Goal: Task Accomplishment & Management: Manage account settings

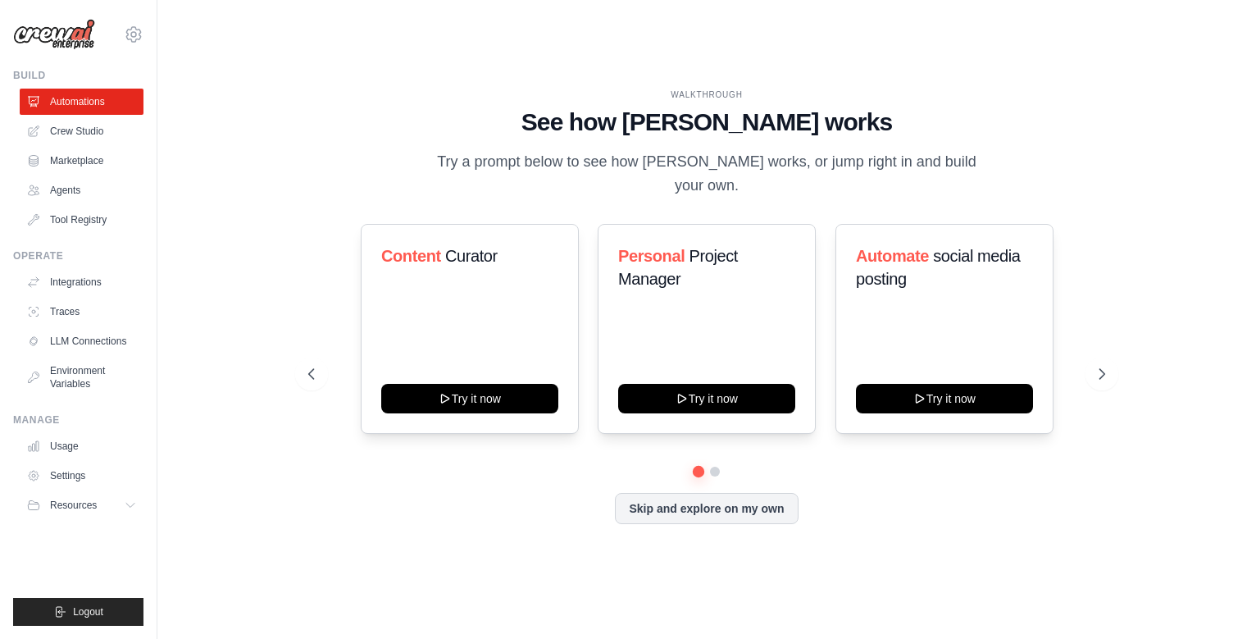
click at [92, 130] on link "Crew Studio" at bounding box center [82, 131] width 124 height 26
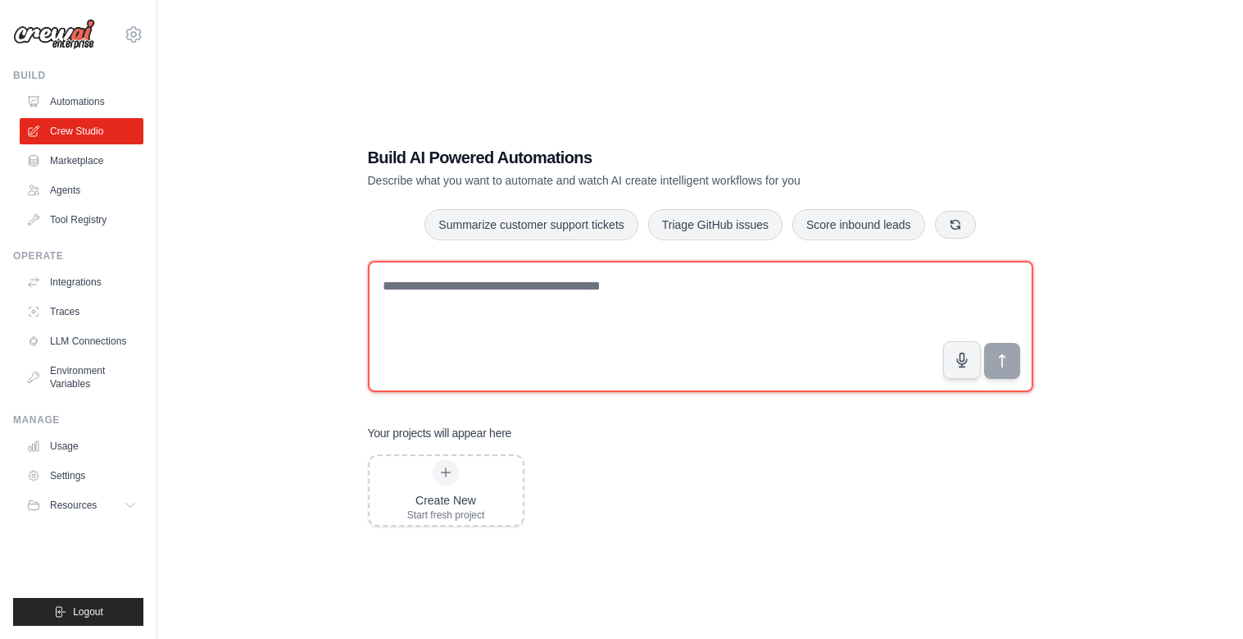
click at [583, 314] on textarea at bounding box center [701, 326] width 666 height 131
type textarea "**********"
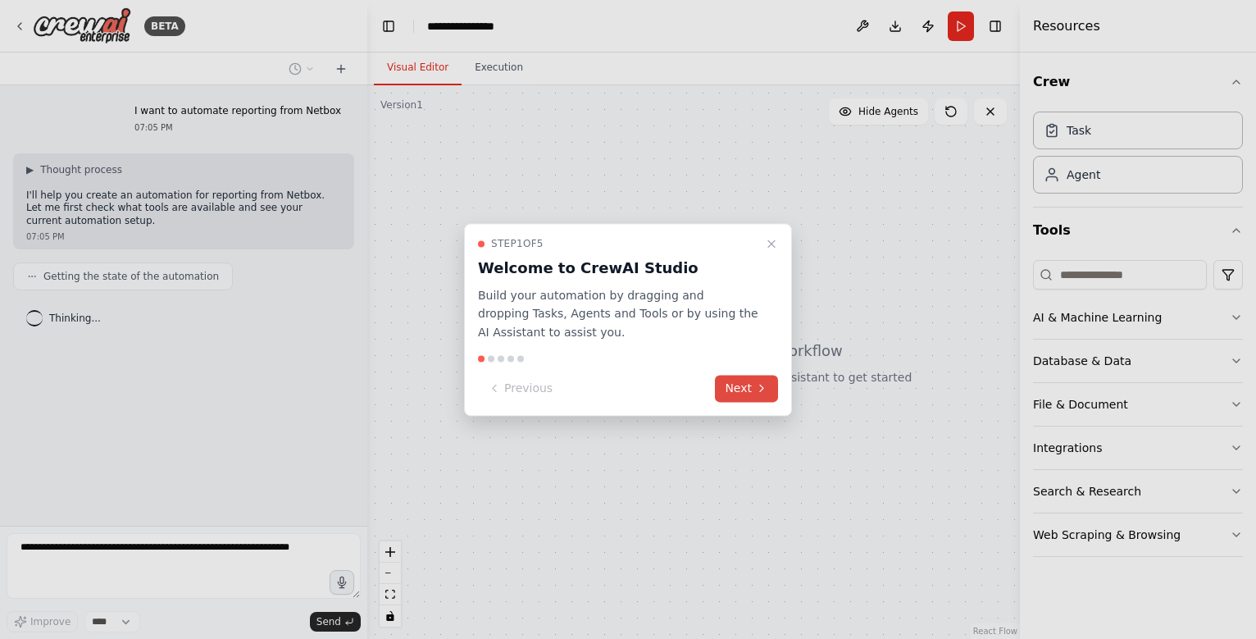
click at [730, 384] on button "Next" at bounding box center [746, 388] width 63 height 27
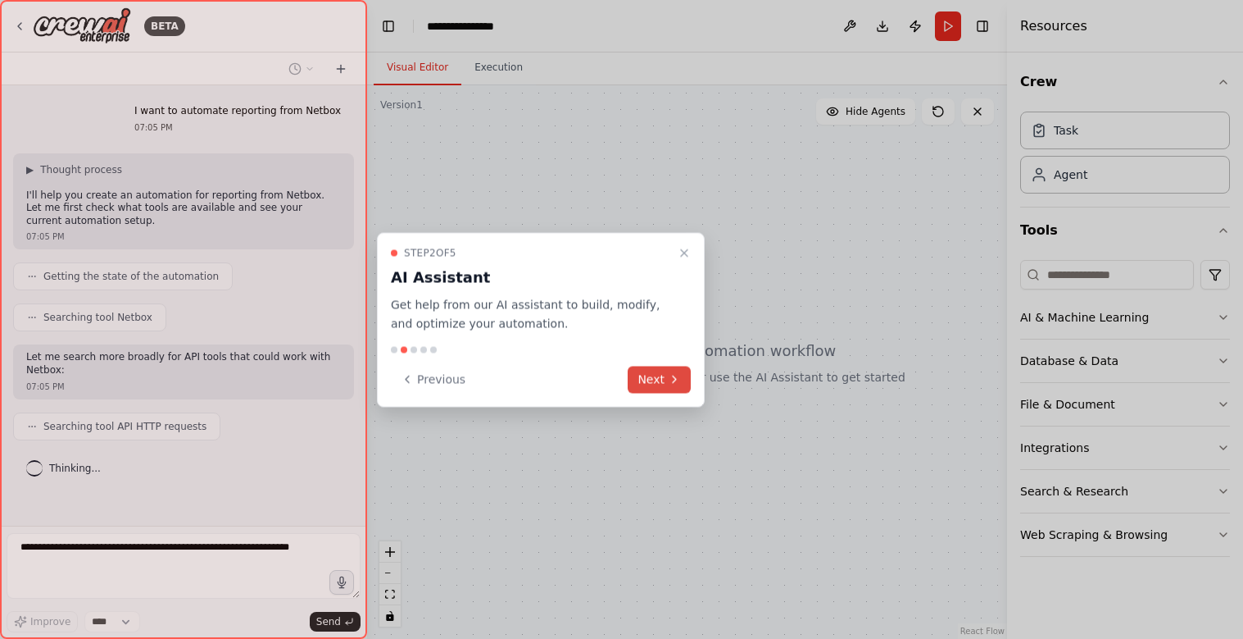
click at [679, 374] on icon at bounding box center [674, 379] width 13 height 13
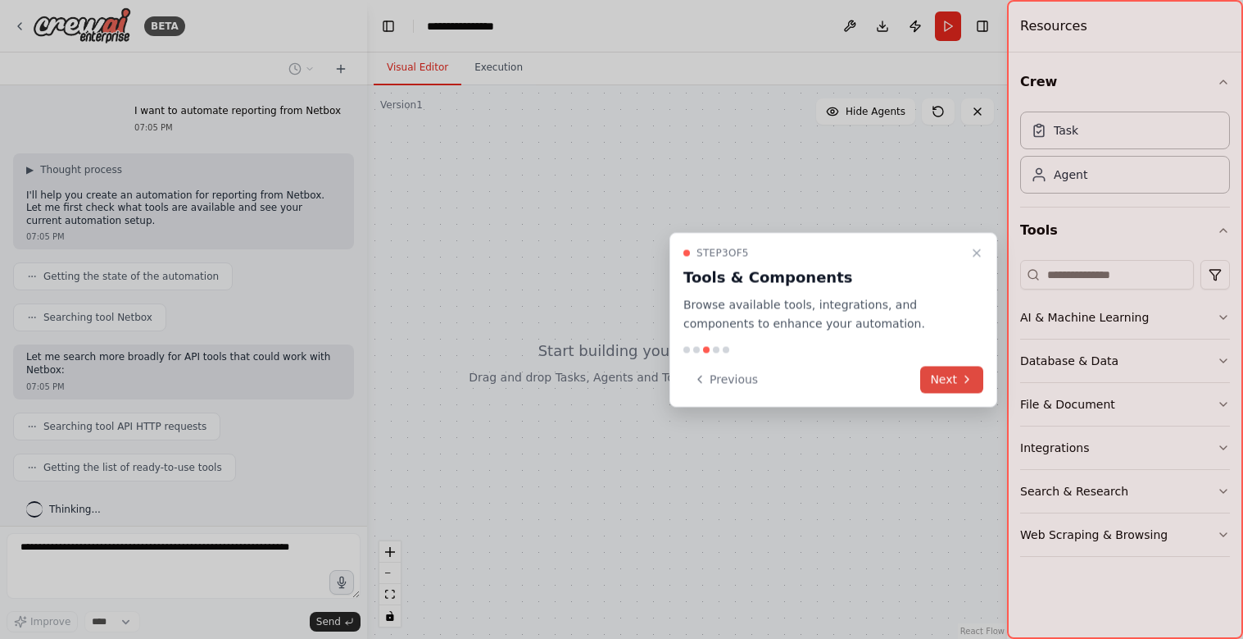
click at [939, 375] on button "Next" at bounding box center [951, 379] width 63 height 27
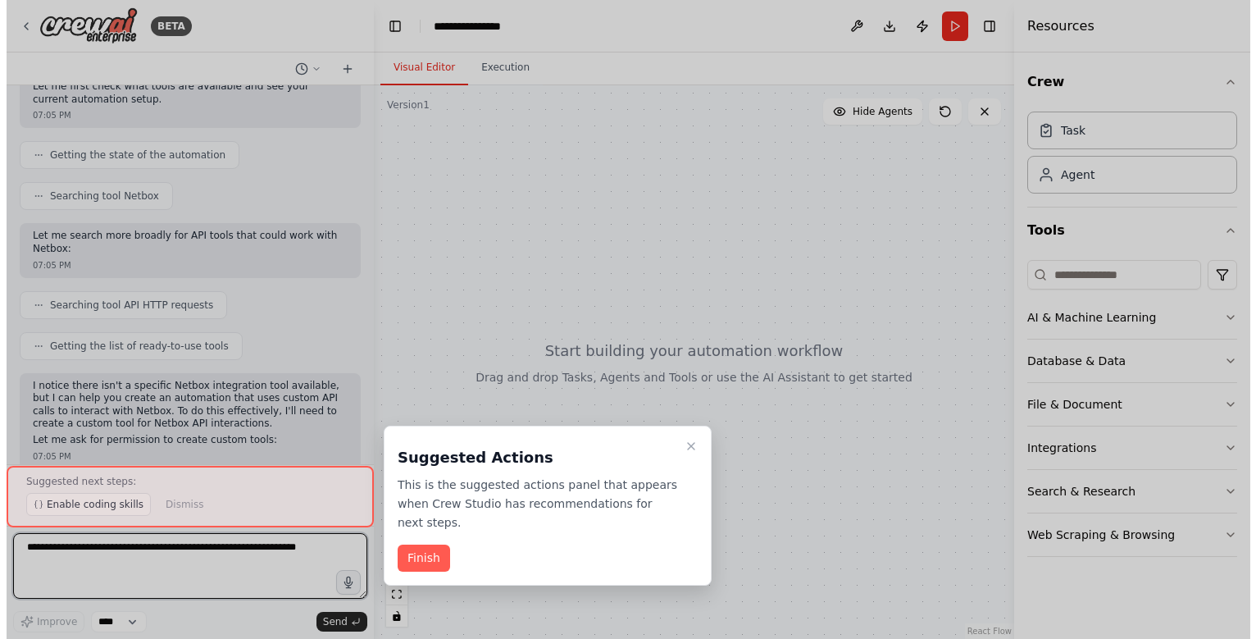
scroll to position [138, 0]
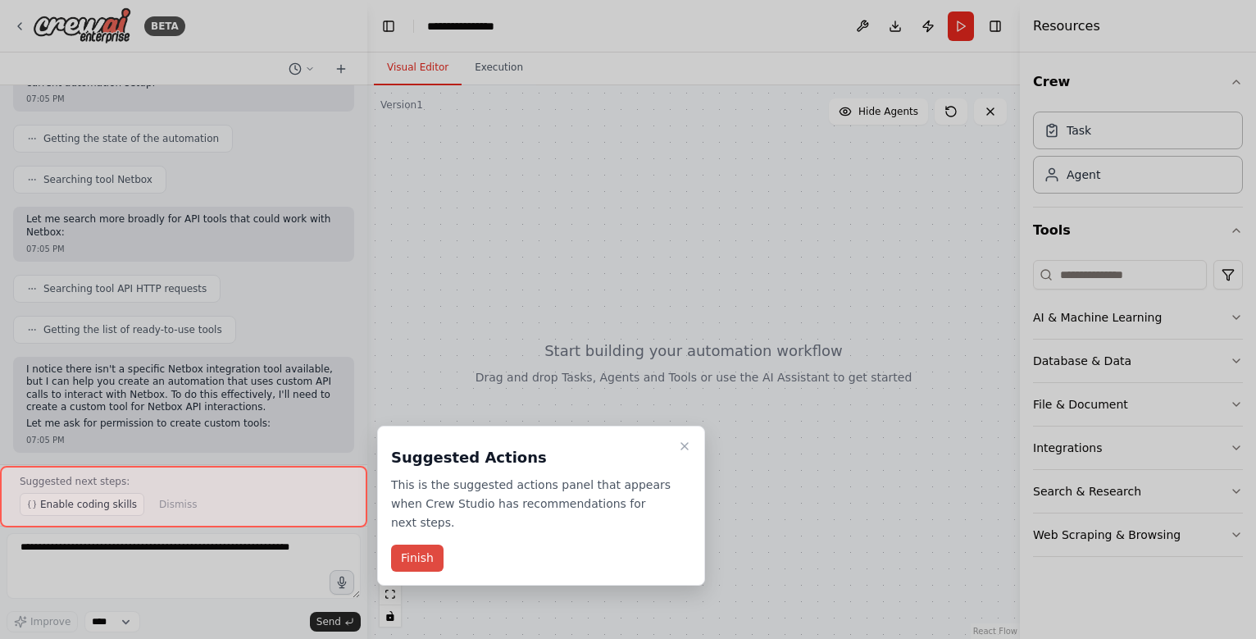
click at [417, 544] on button "Finish" at bounding box center [417, 557] width 52 height 27
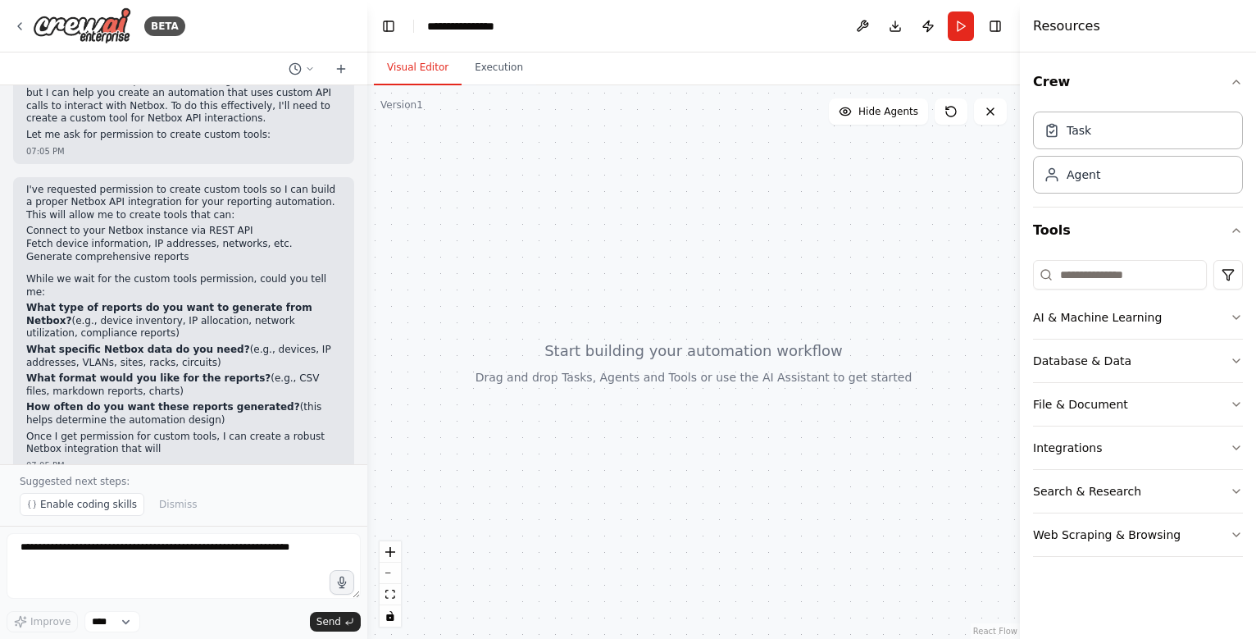
scroll to position [439, 0]
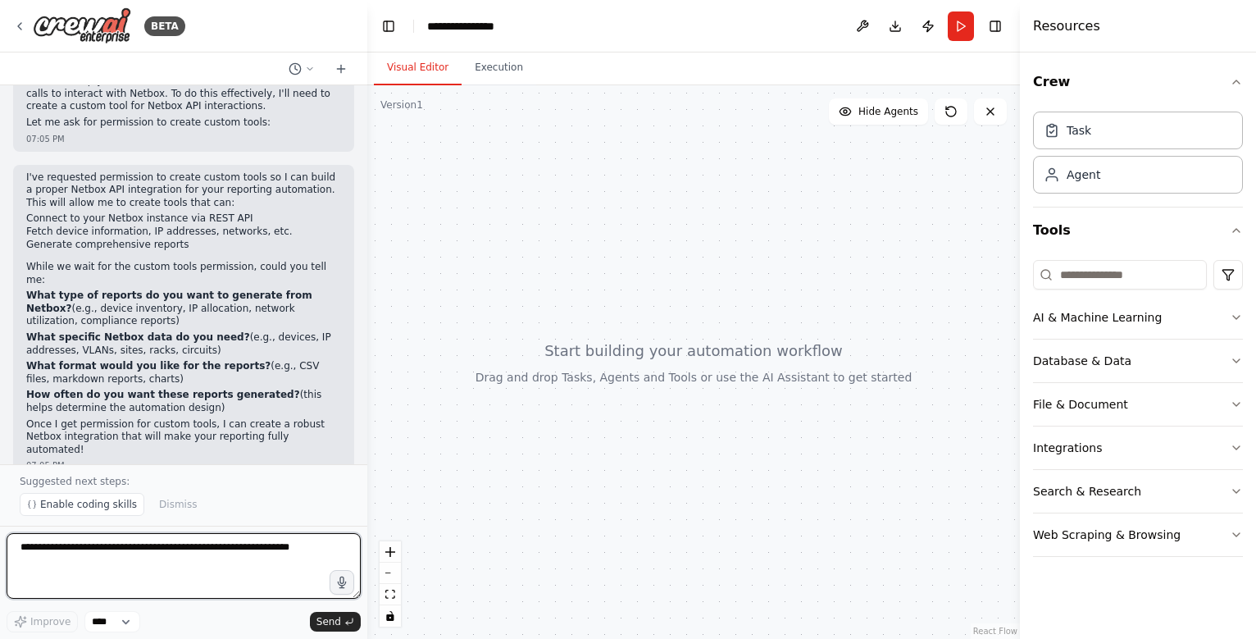
click at [106, 559] on textarea at bounding box center [184, 566] width 354 height 66
type textarea "**********"
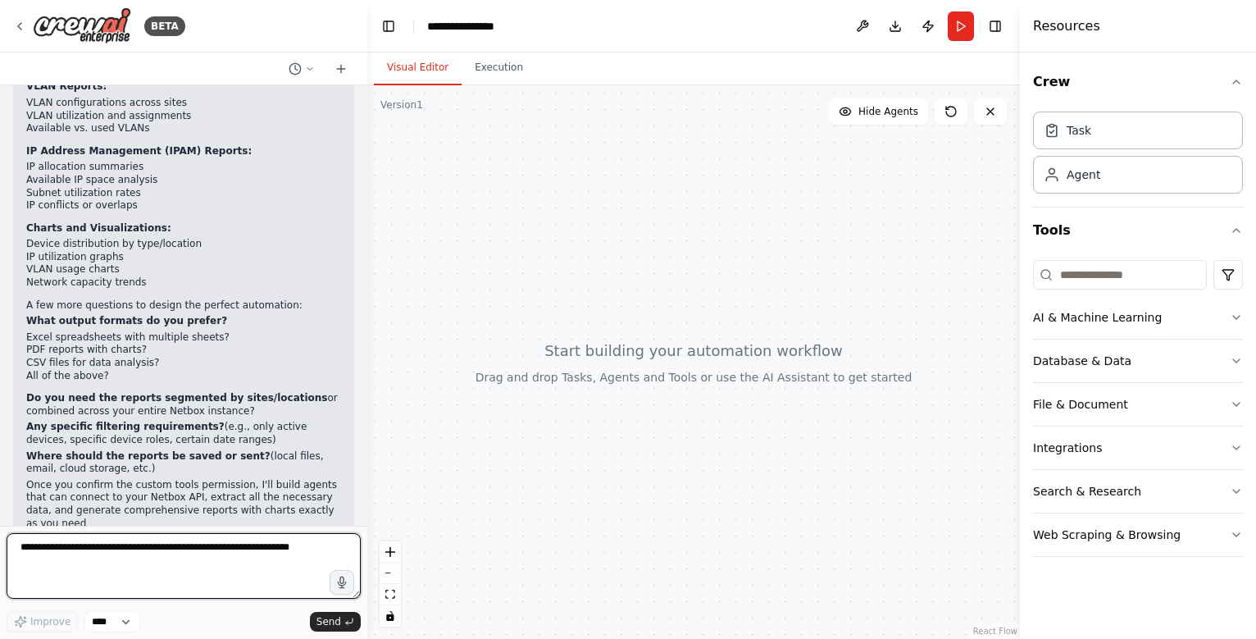
scroll to position [1084, 0]
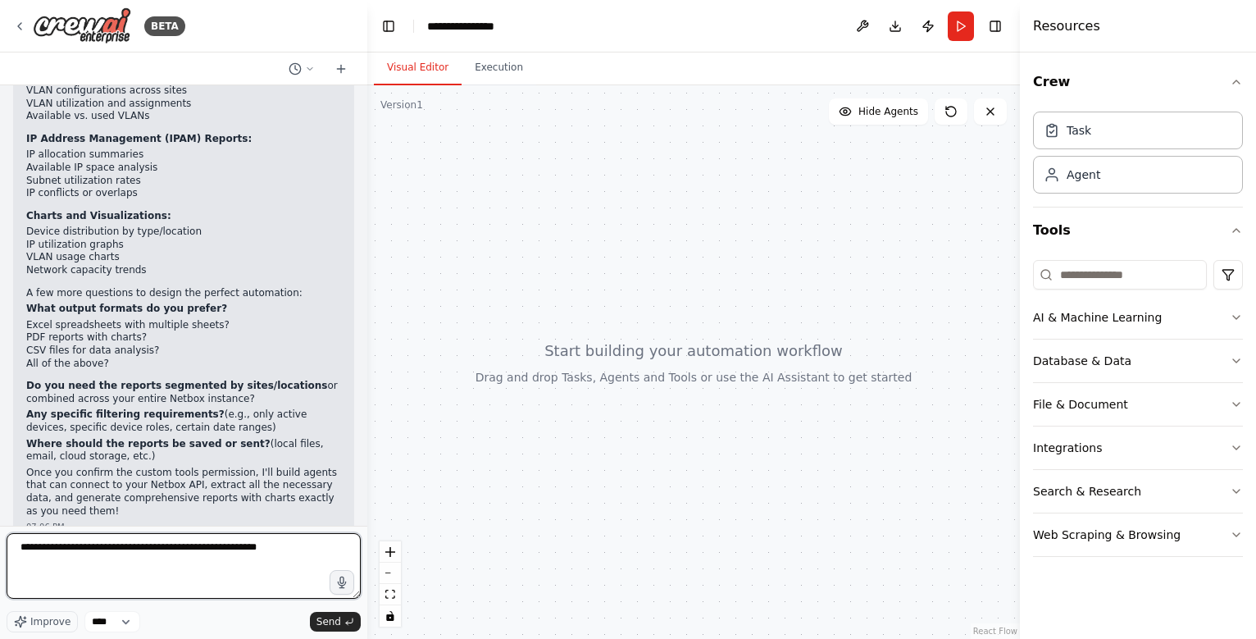
type textarea "**********"
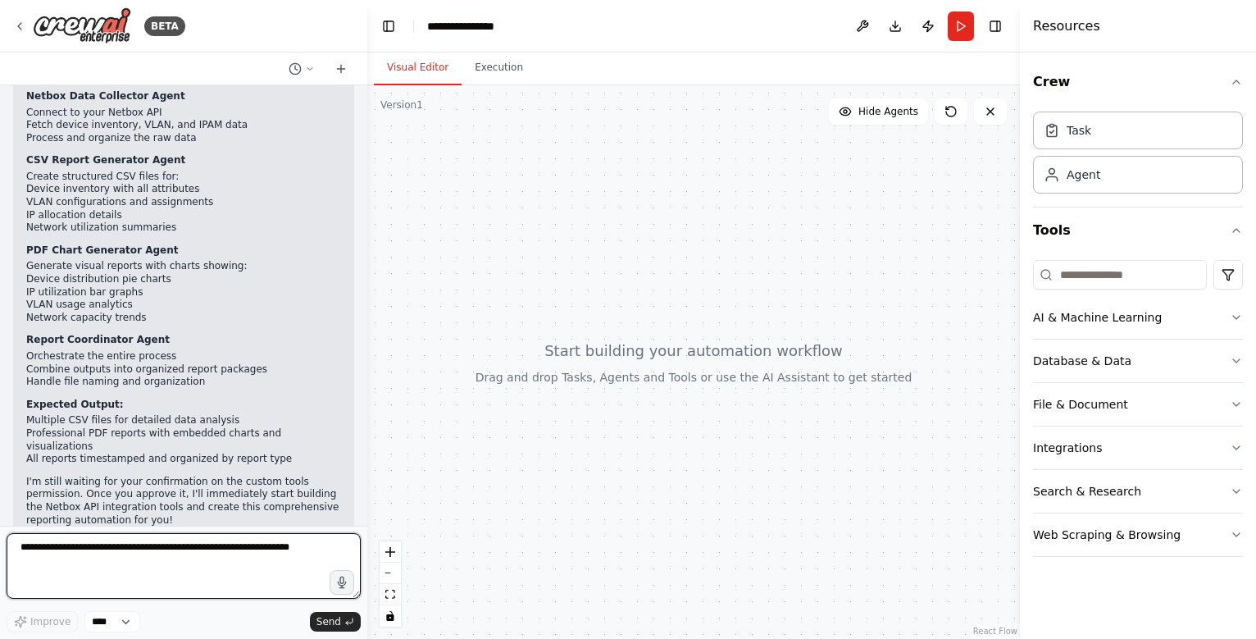
scroll to position [1748, 0]
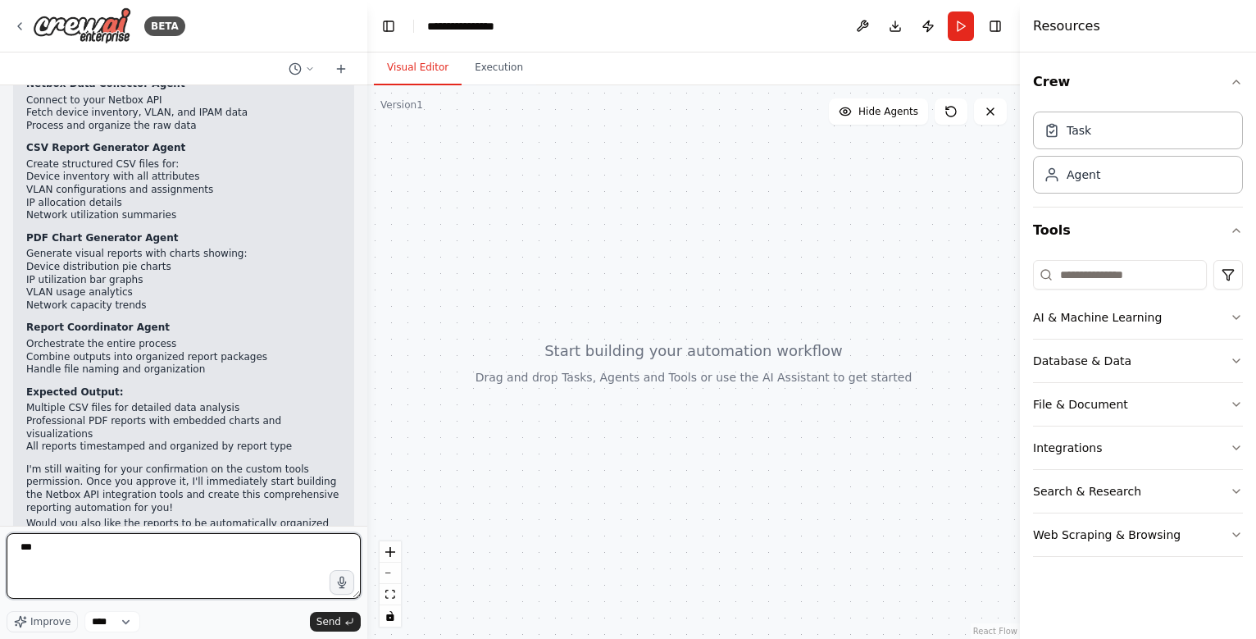
type textarea "****"
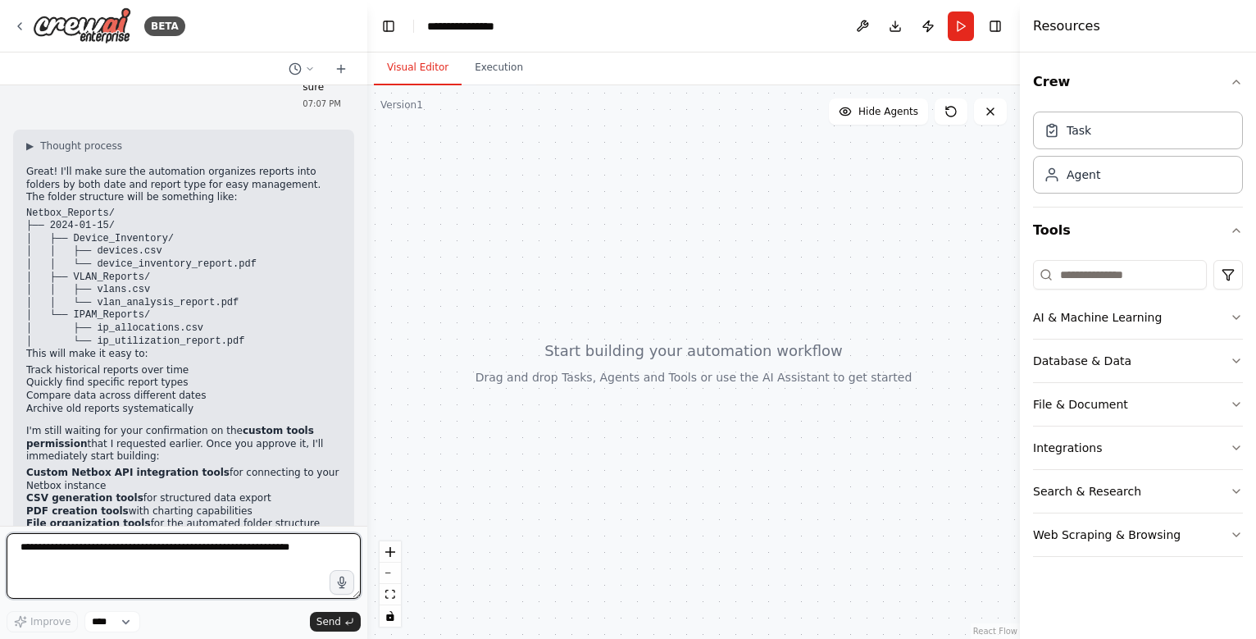
scroll to position [2265, 0]
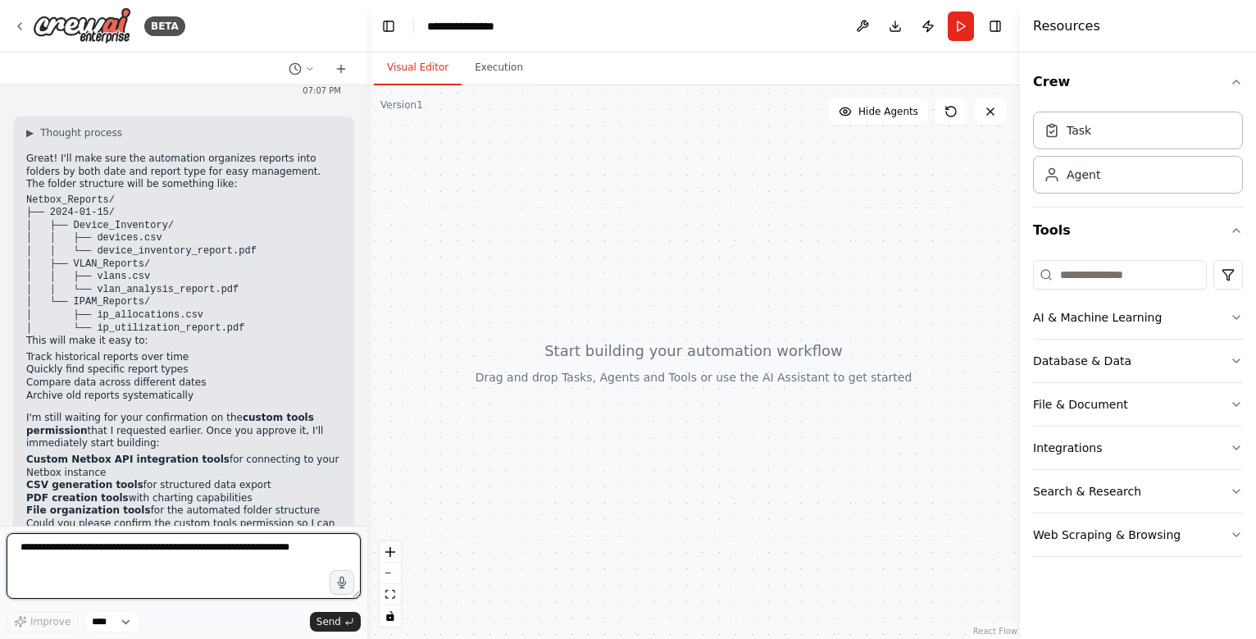
click at [222, 561] on textarea at bounding box center [184, 566] width 354 height 66
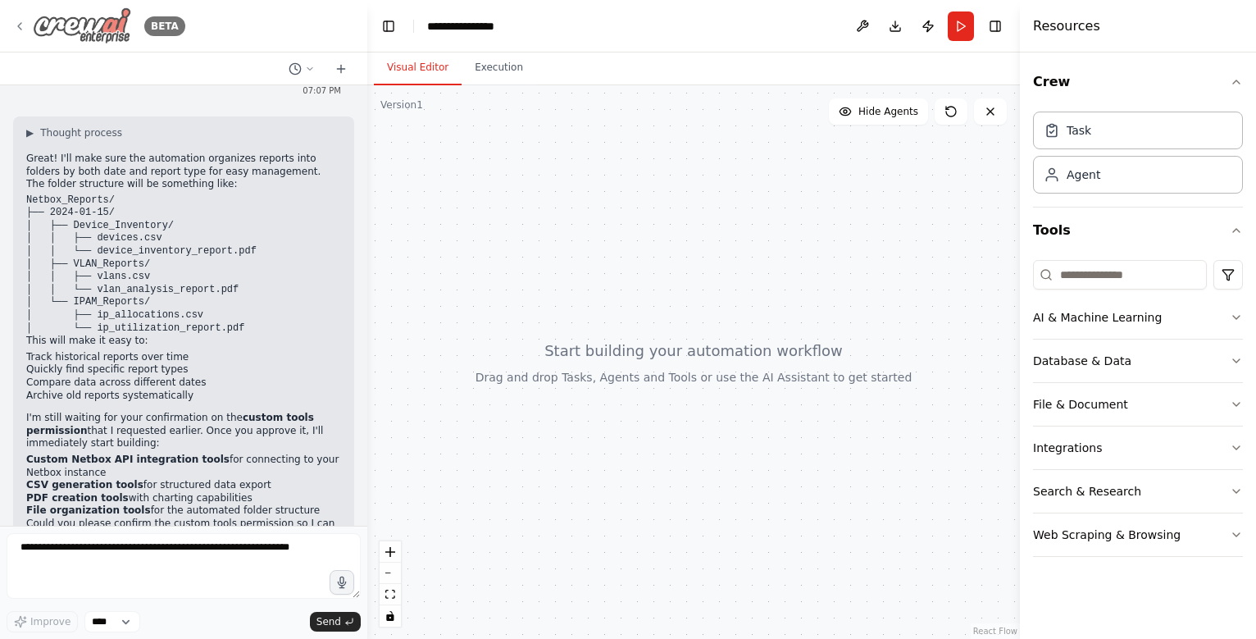
click at [20, 29] on icon at bounding box center [19, 26] width 3 height 7
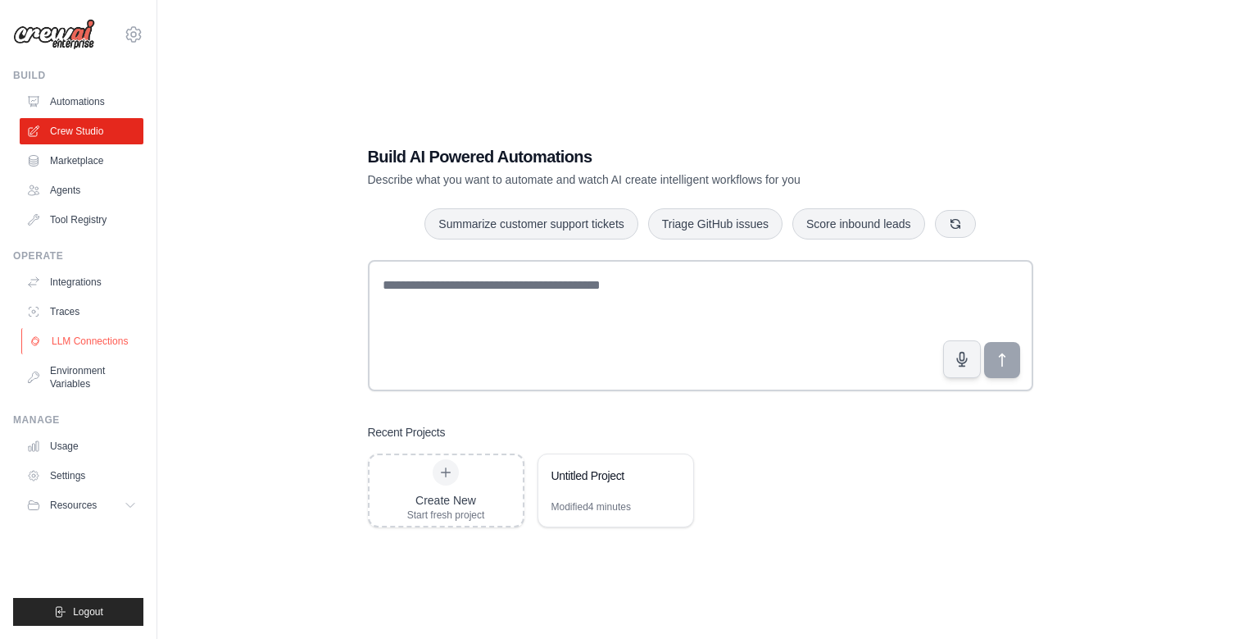
click at [115, 343] on link "LLM Connections" at bounding box center [83, 341] width 124 height 26
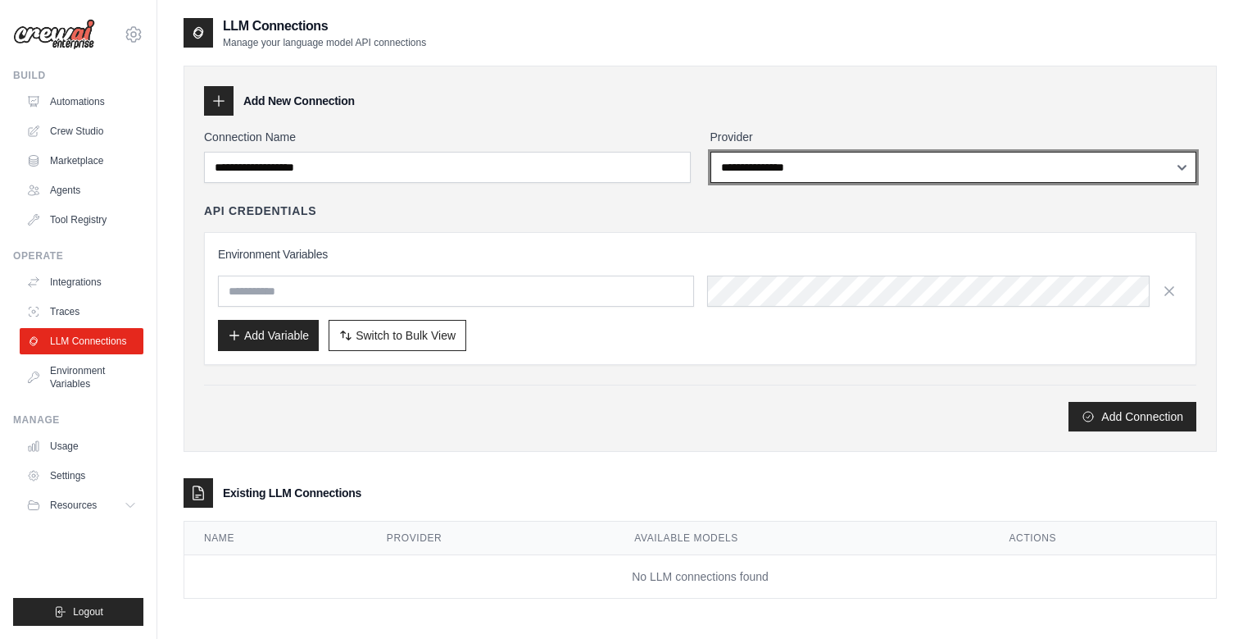
click at [734, 166] on select "**********" at bounding box center [954, 167] width 487 height 31
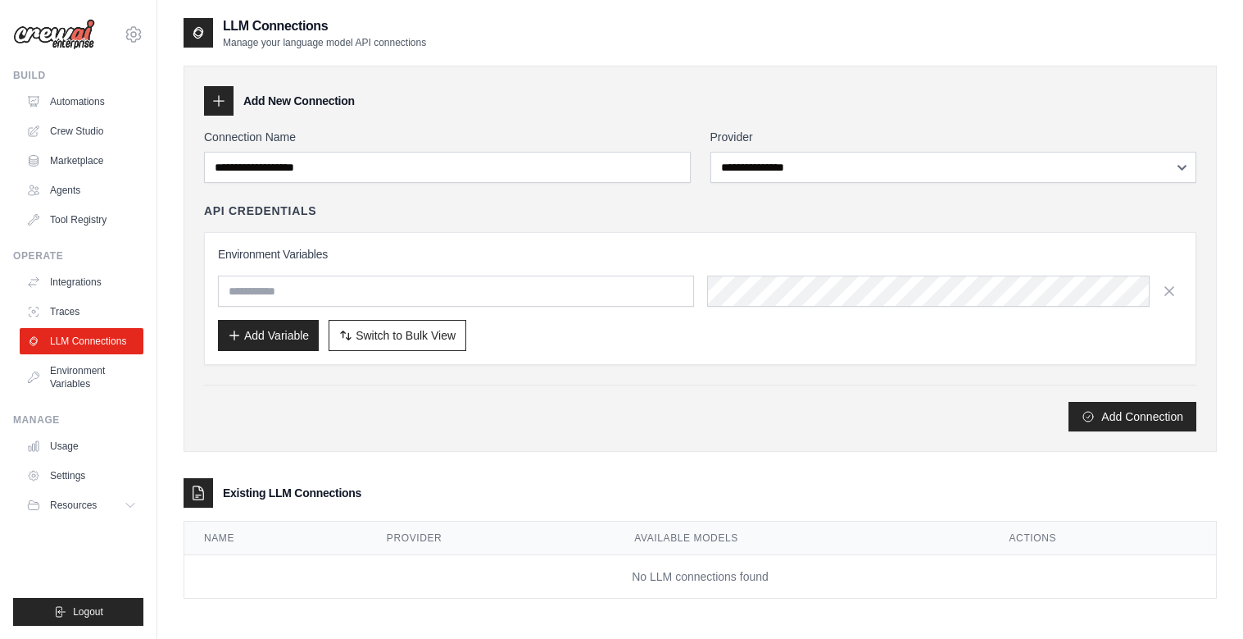
click at [751, 77] on div "**********" at bounding box center [701, 259] width 1034 height 386
click at [90, 382] on link "Environment Variables" at bounding box center [83, 376] width 124 height 39
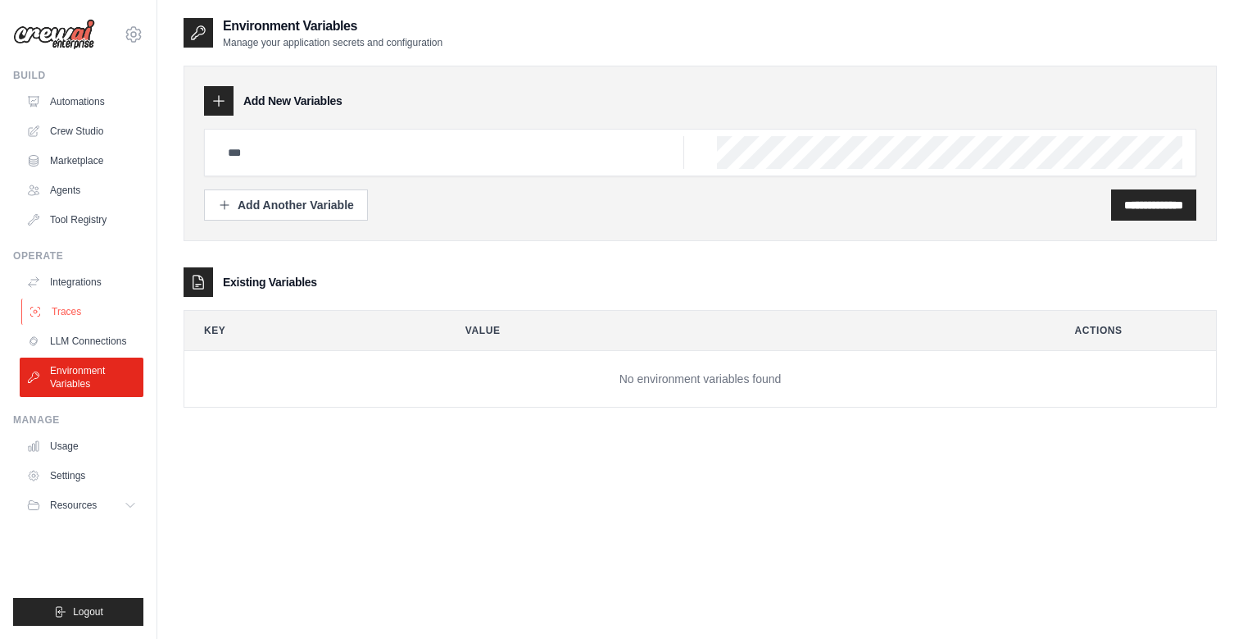
click at [78, 310] on link "Traces" at bounding box center [83, 311] width 124 height 26
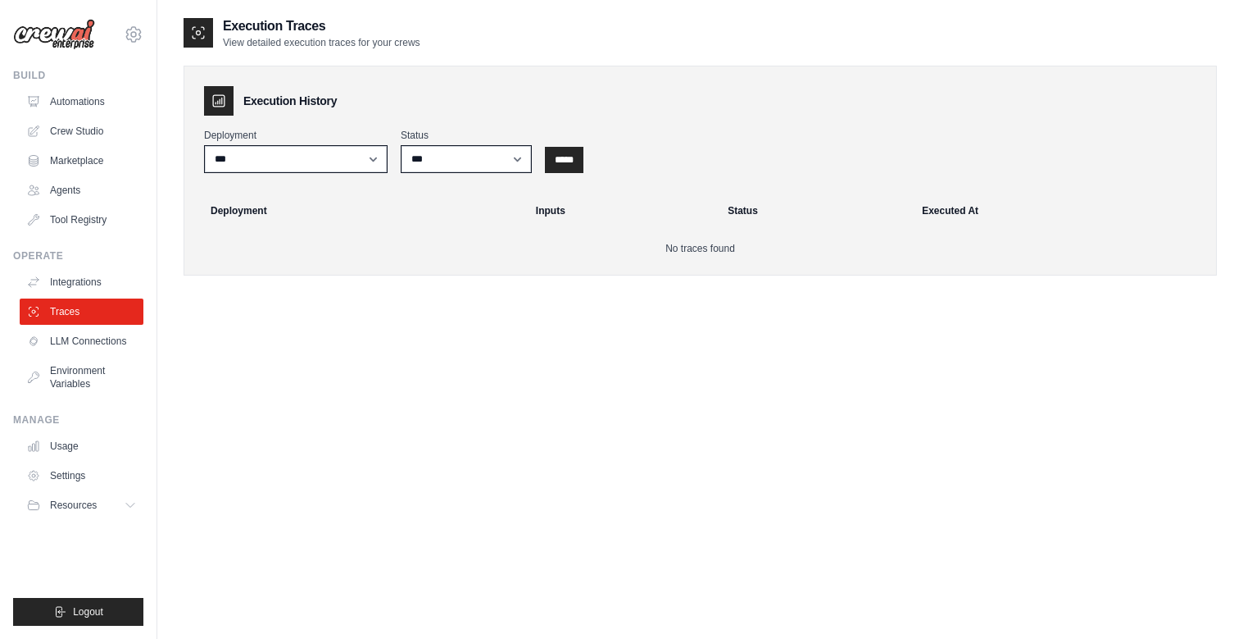
click at [89, 279] on link "Integrations" at bounding box center [82, 282] width 124 height 26
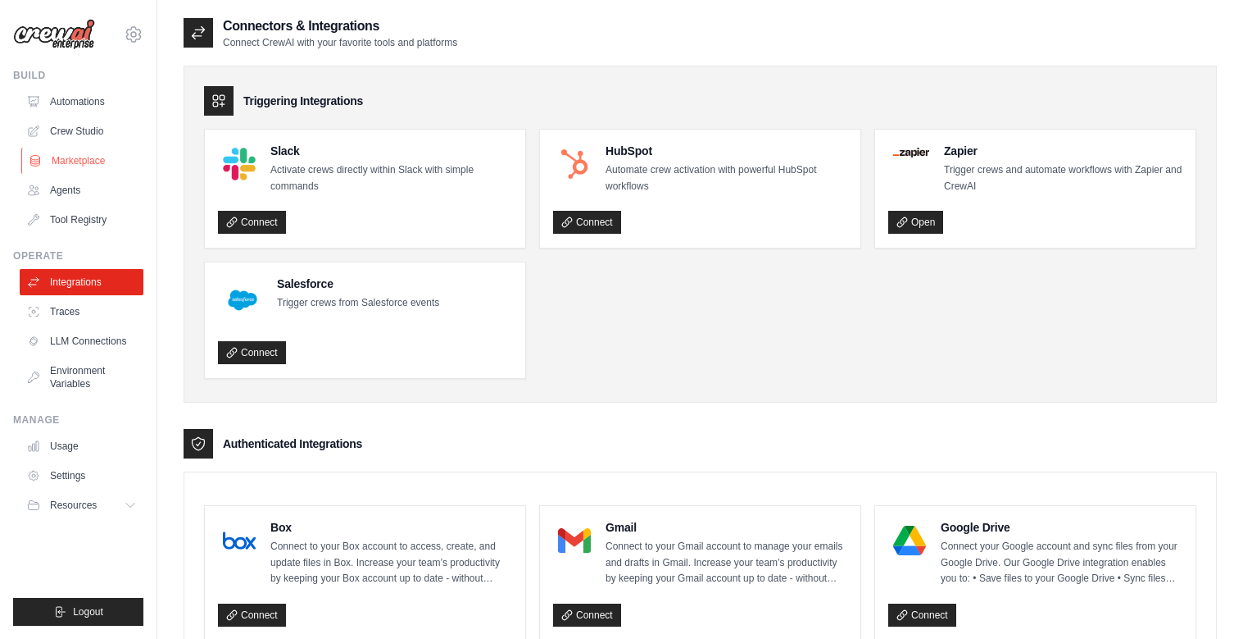
click at [84, 161] on link "Marketplace" at bounding box center [83, 161] width 124 height 26
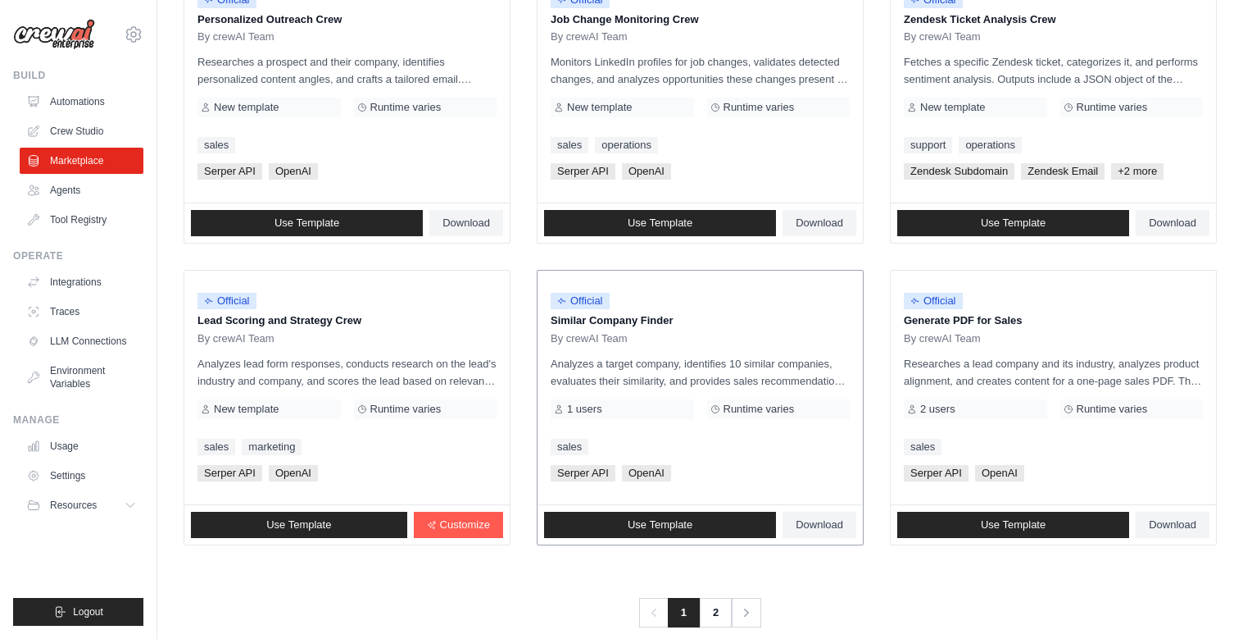
scroll to position [880, 0]
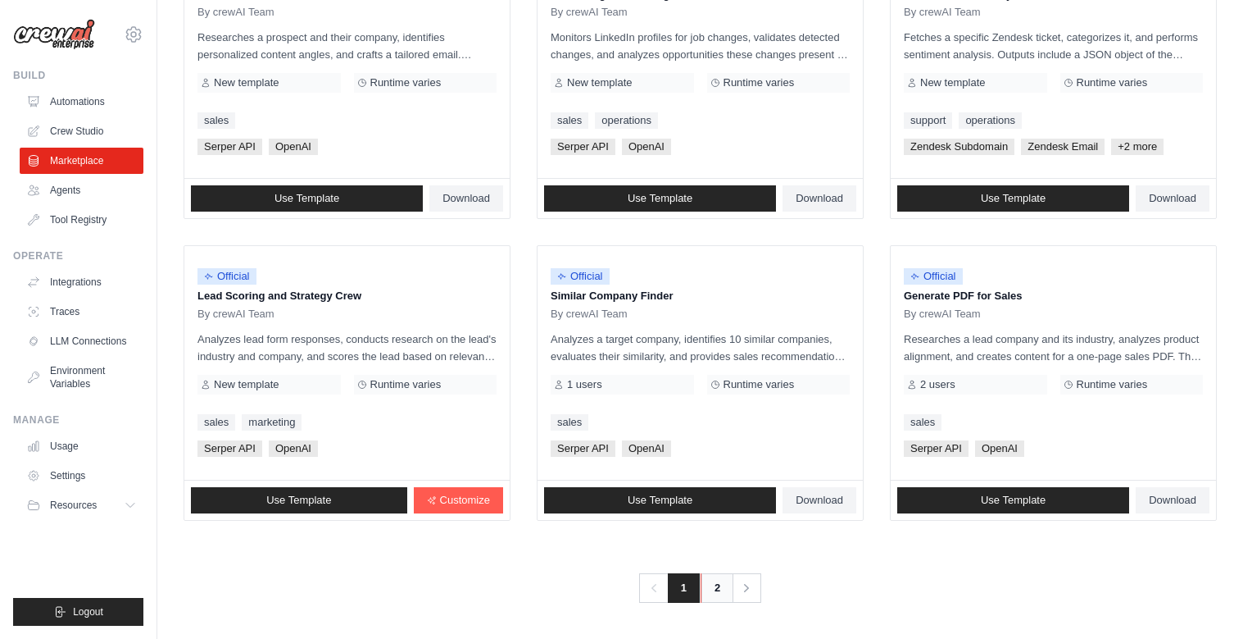
click at [713, 585] on link "2" at bounding box center [717, 588] width 33 height 30
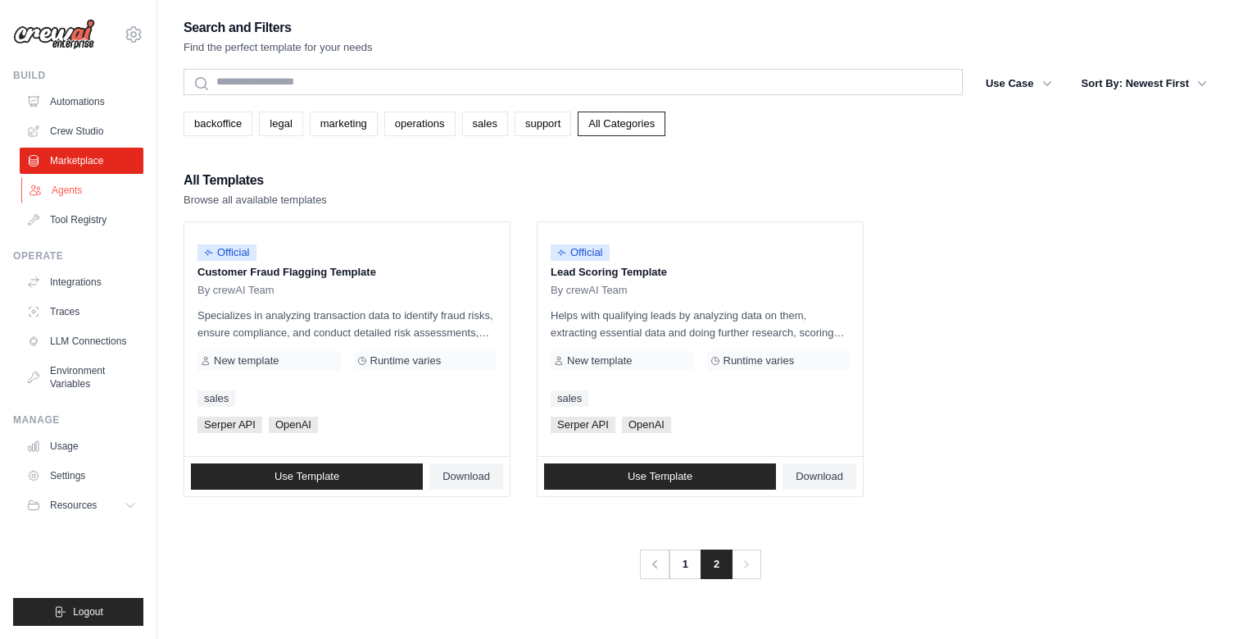
click at [88, 190] on link "Agents" at bounding box center [83, 190] width 124 height 26
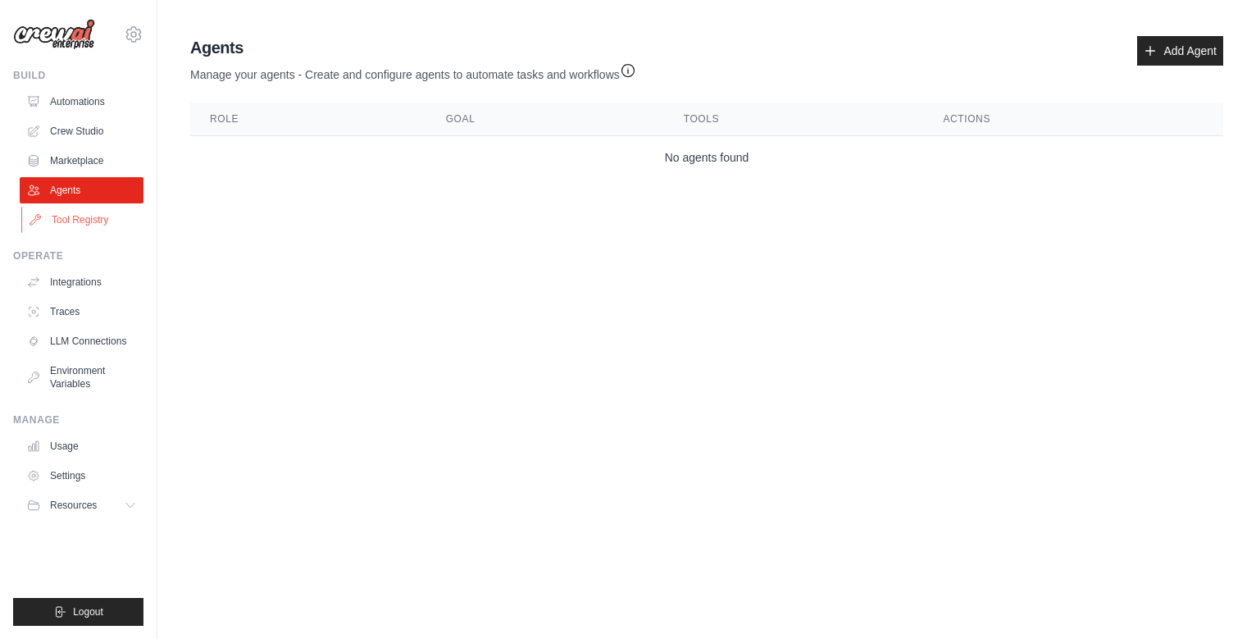
click at [57, 217] on link "Tool Registry" at bounding box center [83, 220] width 124 height 26
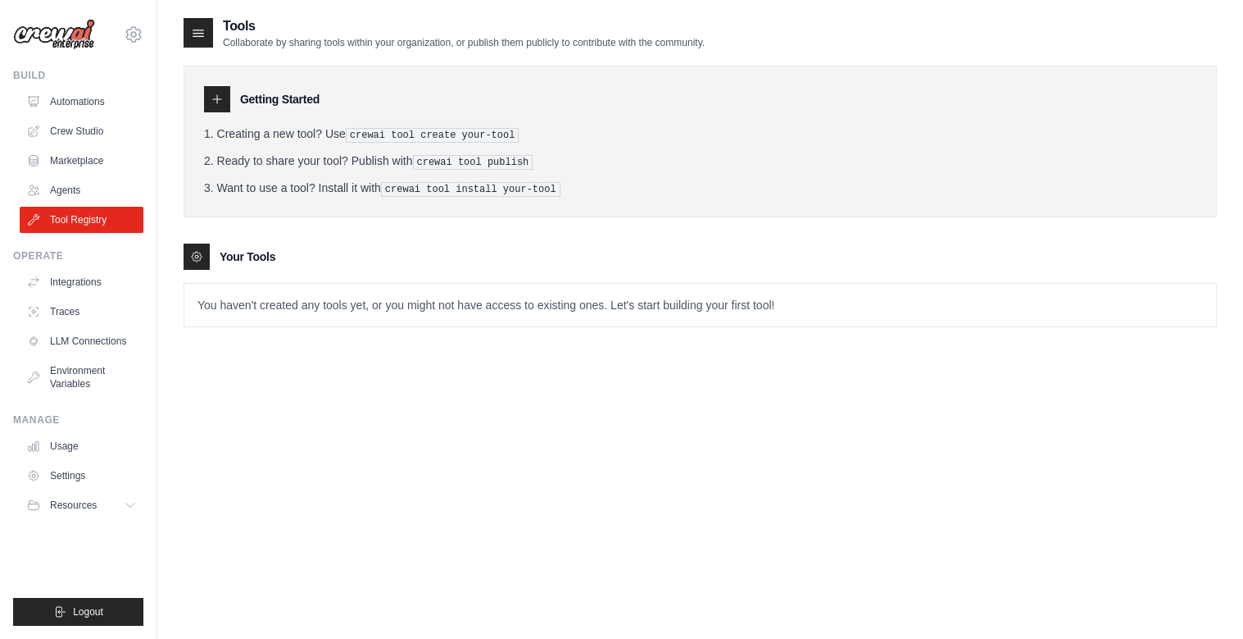
click at [217, 98] on icon at bounding box center [217, 99] width 8 height 8
click at [199, 26] on icon at bounding box center [198, 33] width 16 height 16
click at [198, 31] on icon at bounding box center [198, 33] width 16 height 16
click at [220, 93] on icon at bounding box center [217, 99] width 13 height 13
click at [196, 252] on icon at bounding box center [196, 256] width 13 height 13
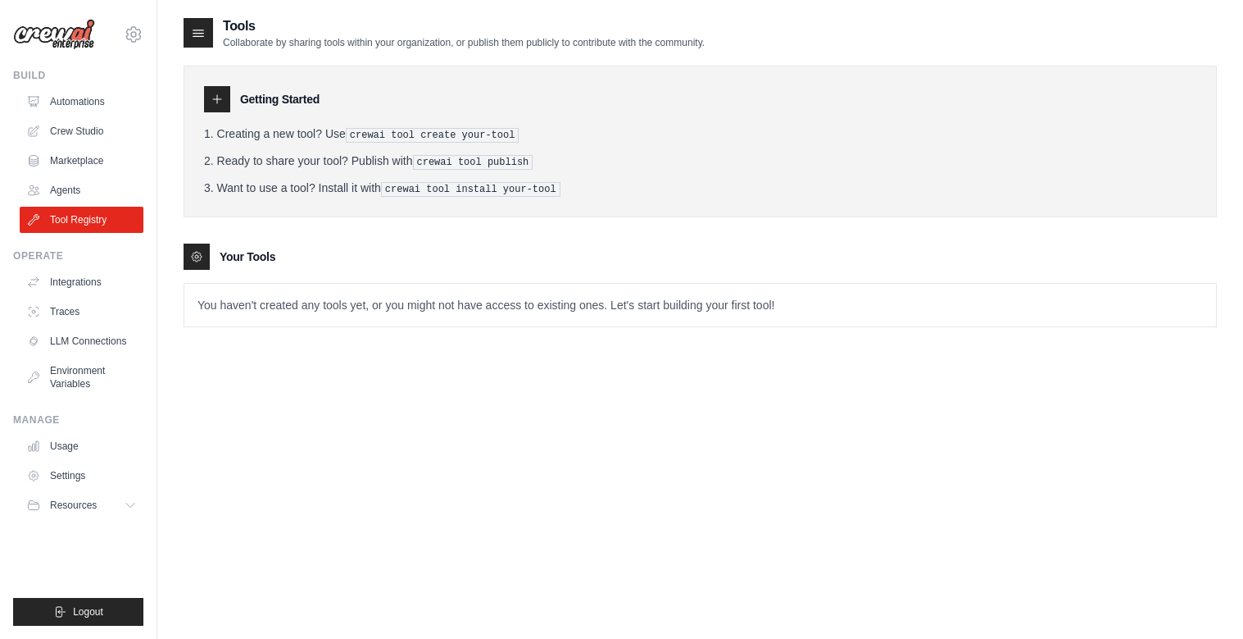
click at [211, 313] on p "You haven't created any tools yet, or you might not have access to existing one…" at bounding box center [700, 305] width 1032 height 43
click at [95, 102] on link "Automations" at bounding box center [83, 102] width 124 height 26
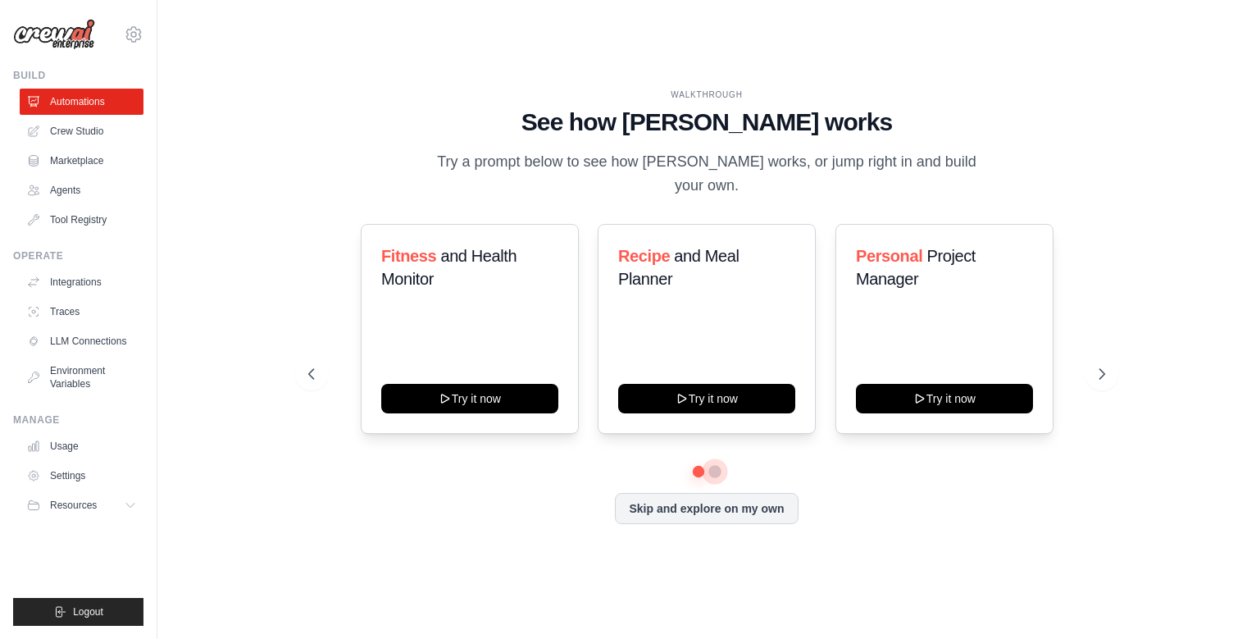
click at [716, 465] on button at bounding box center [714, 471] width 13 height 13
click at [75, 33] on img at bounding box center [54, 34] width 82 height 31
click at [72, 475] on link "Settings" at bounding box center [83, 475] width 124 height 26
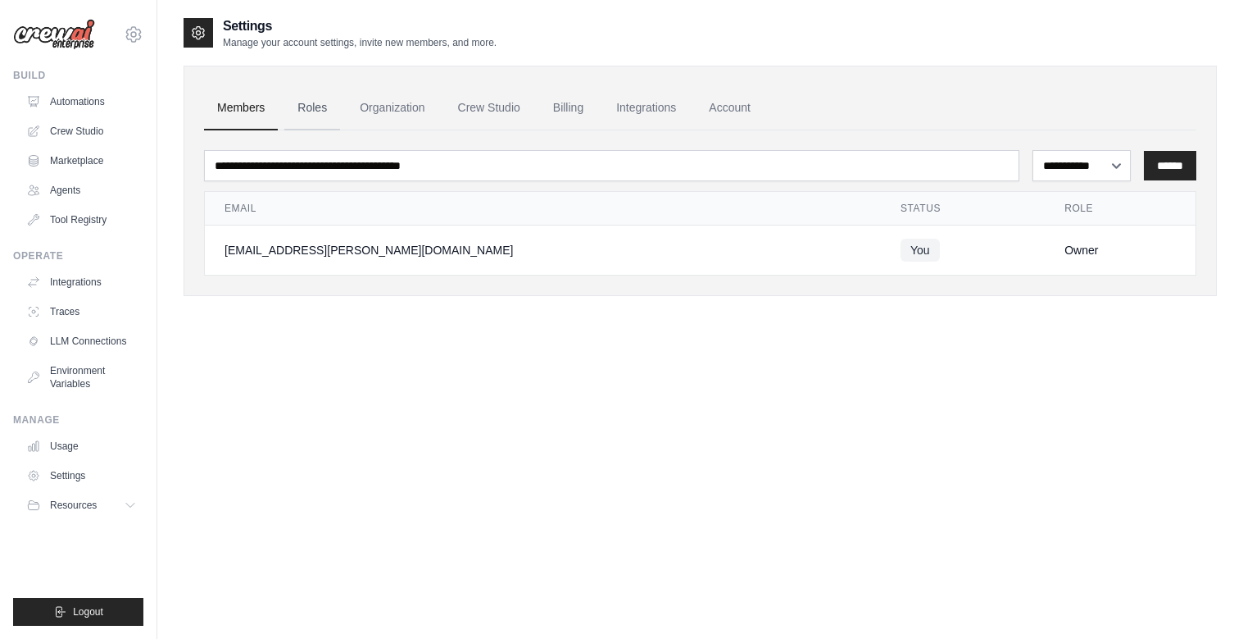
click at [320, 104] on link "Roles" at bounding box center [312, 108] width 56 height 44
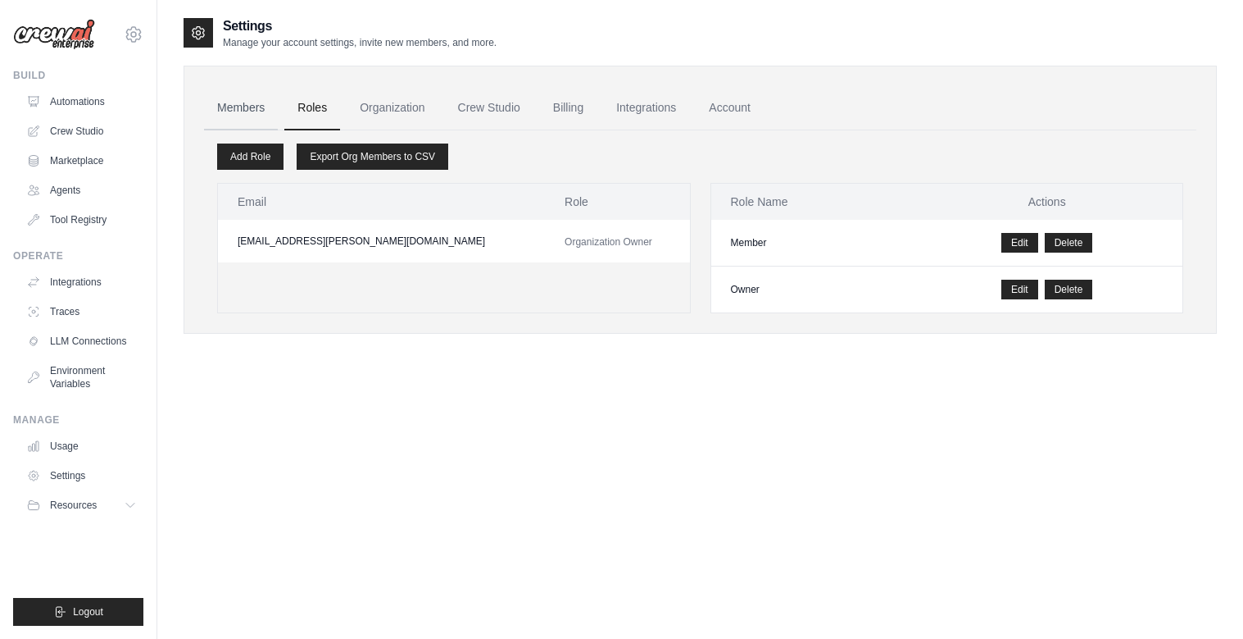
click at [244, 110] on link "Members" at bounding box center [241, 108] width 74 height 44
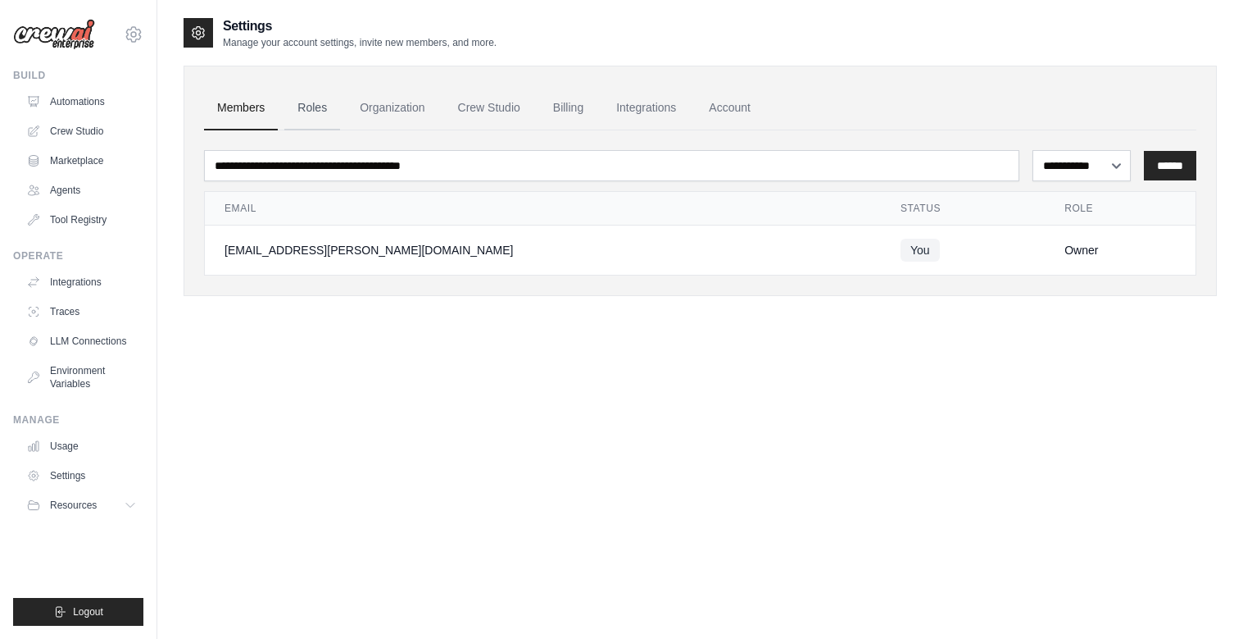
click at [316, 106] on link "Roles" at bounding box center [312, 108] width 56 height 44
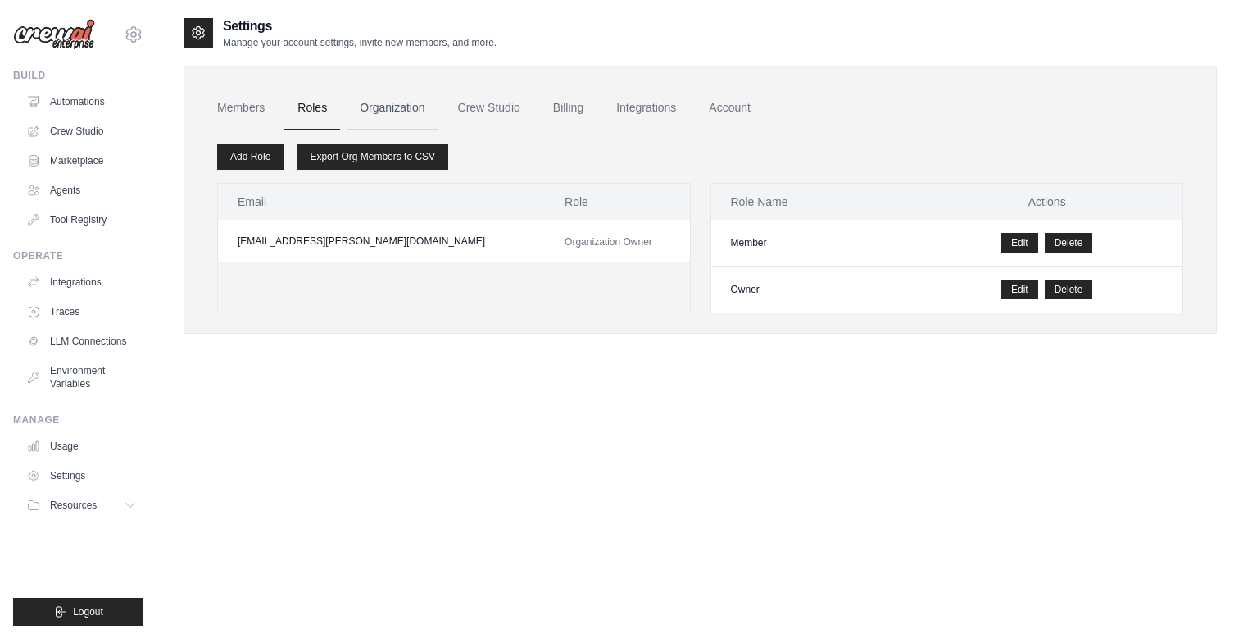
click at [407, 104] on link "Organization" at bounding box center [392, 108] width 91 height 44
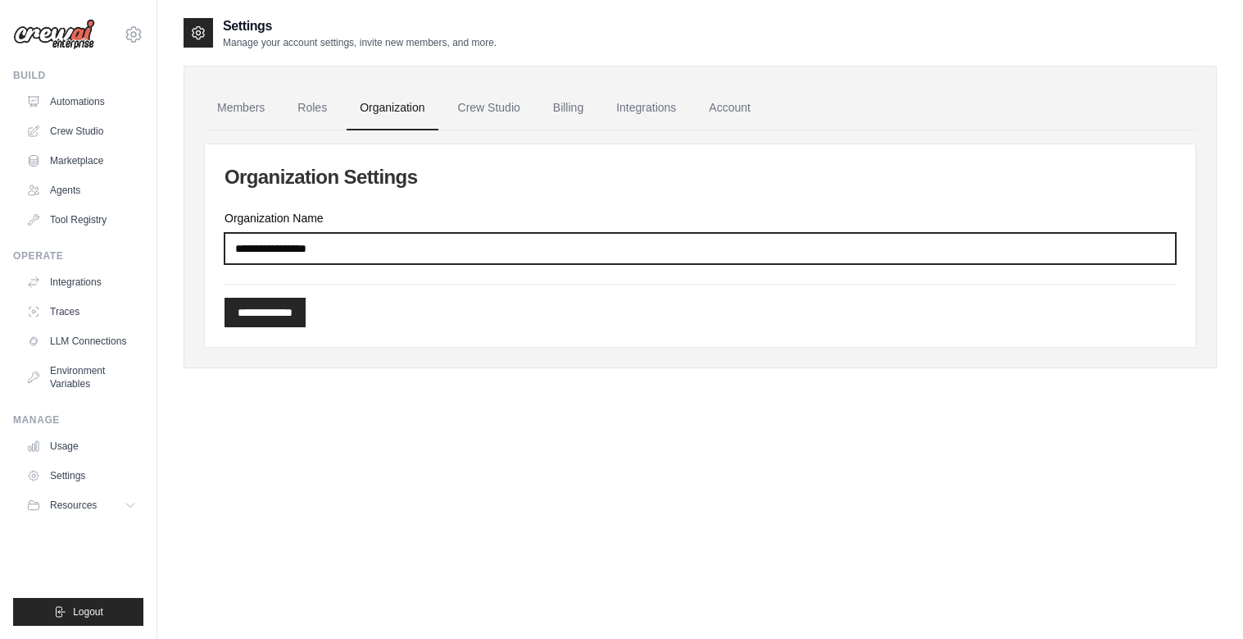
click at [370, 256] on input "Organization Name" at bounding box center [701, 248] width 952 height 31
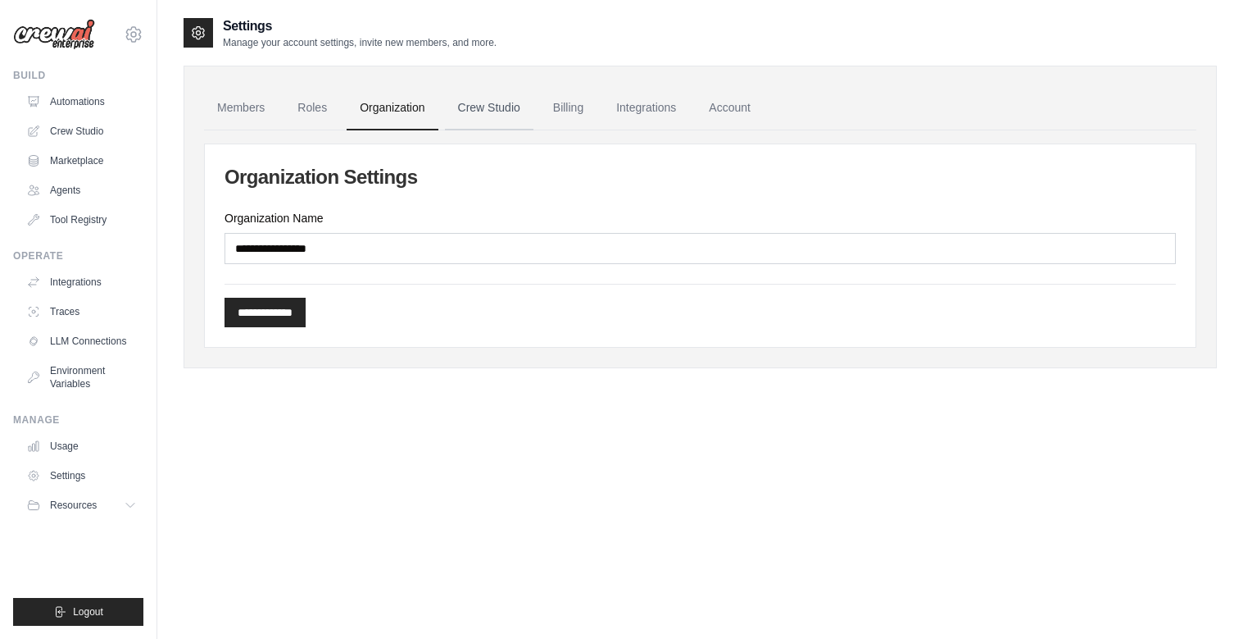
click at [492, 104] on link "Crew Studio" at bounding box center [489, 108] width 89 height 44
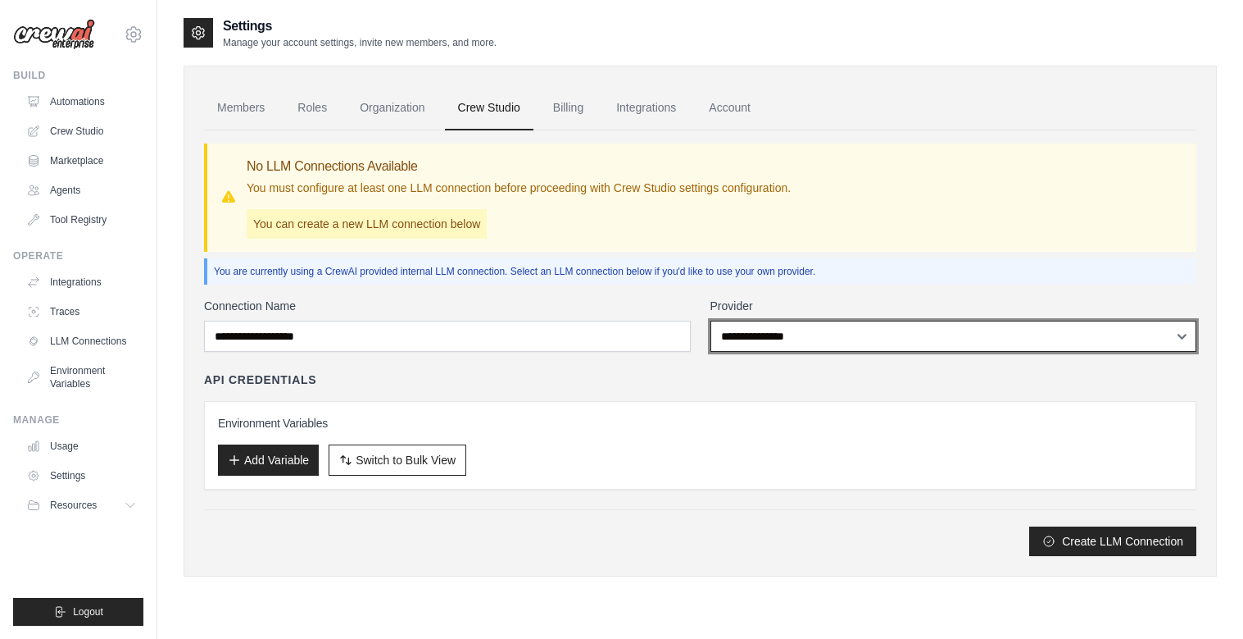
click at [746, 342] on select "**********" at bounding box center [954, 335] width 487 height 31
select select "******"
click at [711, 320] on select "**********" at bounding box center [954, 335] width 487 height 31
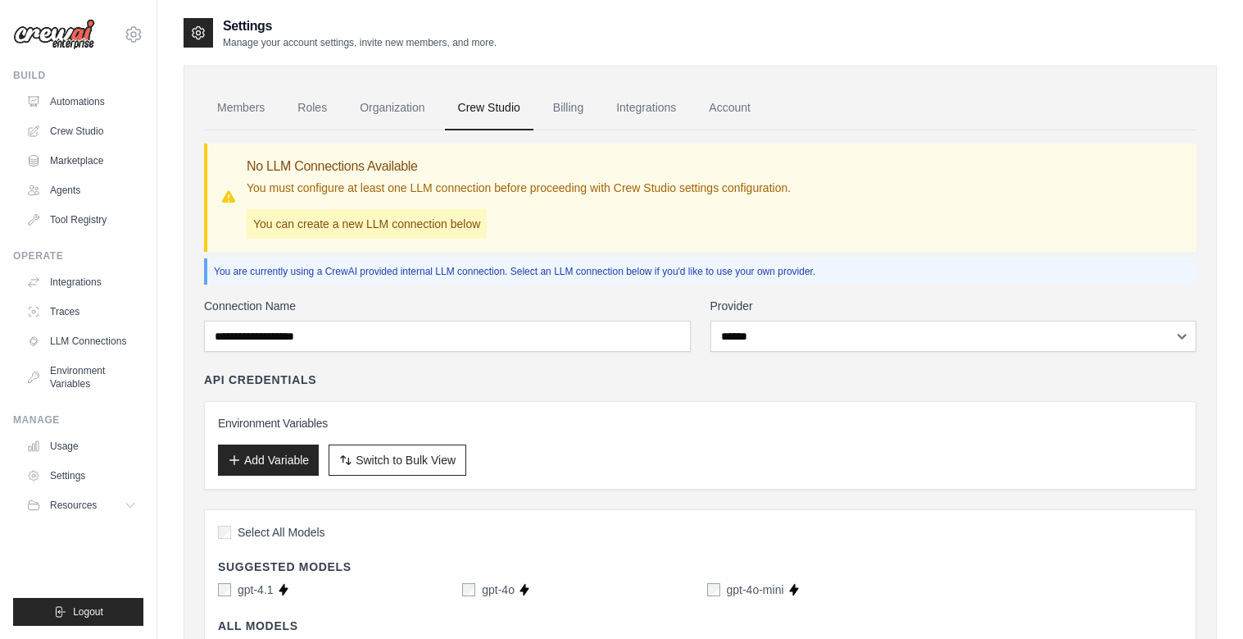
click at [777, 381] on div "API Credentials" at bounding box center [700, 379] width 993 height 16
click at [80, 41] on img at bounding box center [54, 34] width 82 height 31
click at [134, 34] on icon at bounding box center [134, 35] width 20 height 20
click at [103, 111] on link "Settings" at bounding box center [133, 111] width 144 height 30
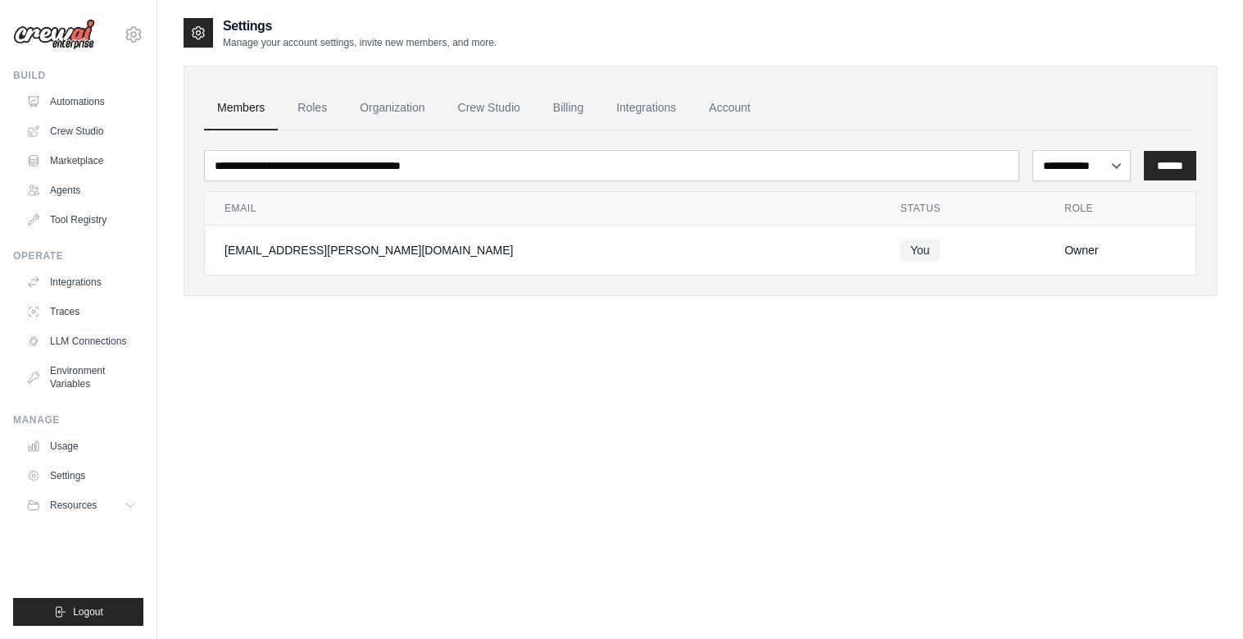
click at [77, 40] on img at bounding box center [54, 34] width 82 height 31
click at [729, 105] on link "Account" at bounding box center [730, 108] width 68 height 44
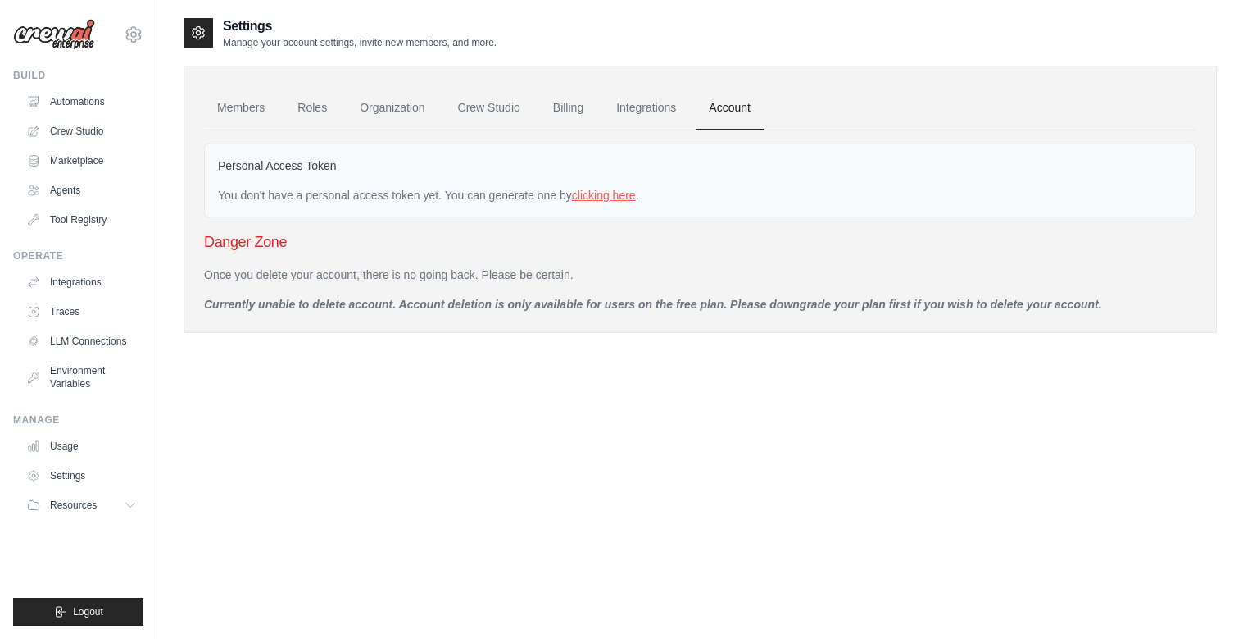
click at [616, 193] on link "clicking here" at bounding box center [604, 195] width 64 height 13
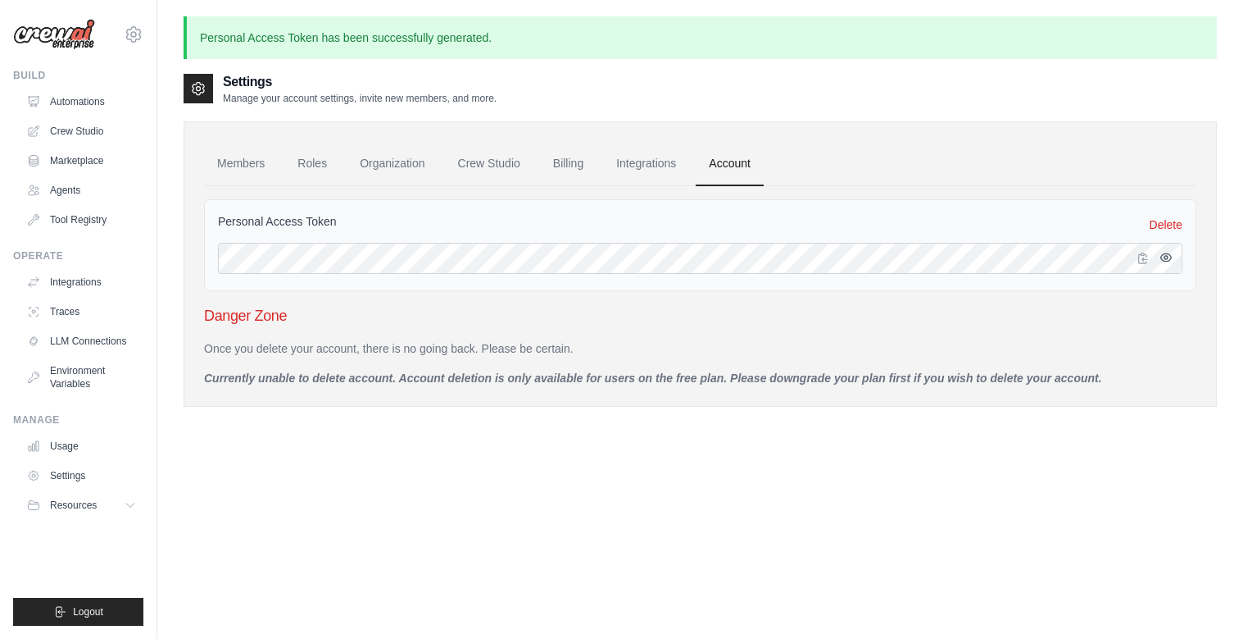
click at [1173, 253] on button "button" at bounding box center [1167, 258] width 20 height 20
click at [1070, 158] on ul "Members Roles Organization Crew Studio Billing Integrations Account" at bounding box center [700, 164] width 993 height 44
click at [649, 153] on link "Integrations" at bounding box center [646, 164] width 86 height 44
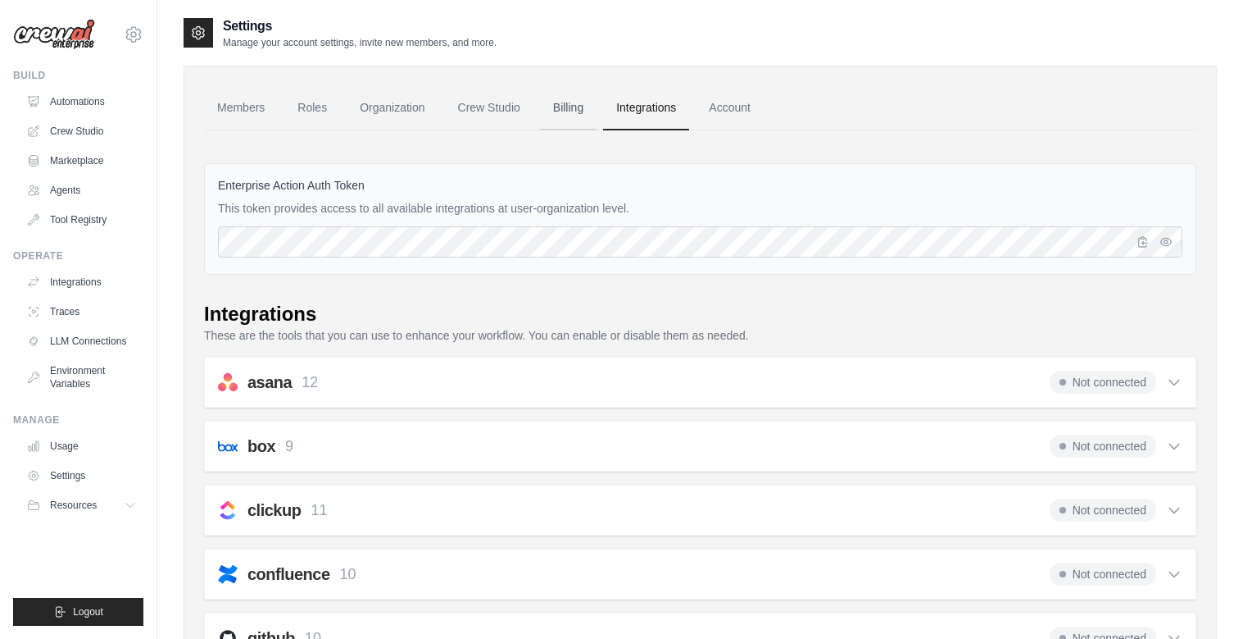
click at [563, 107] on link "Billing" at bounding box center [568, 108] width 57 height 44
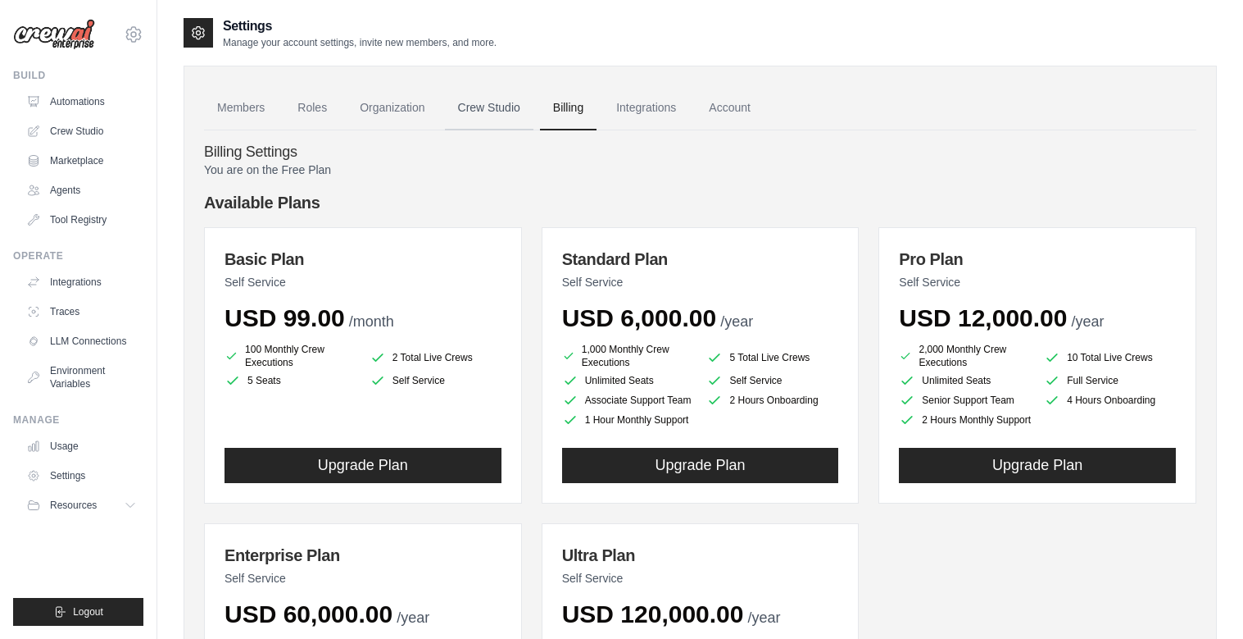
click at [502, 110] on link "Crew Studio" at bounding box center [489, 108] width 89 height 44
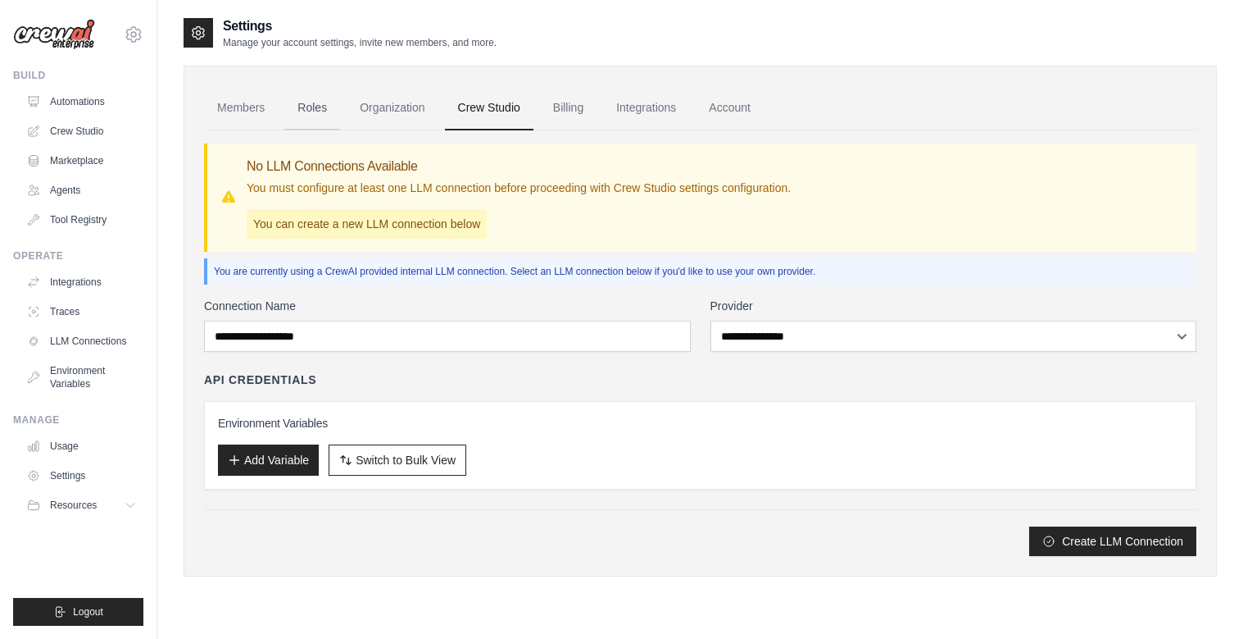
click at [308, 111] on link "Roles" at bounding box center [312, 108] width 56 height 44
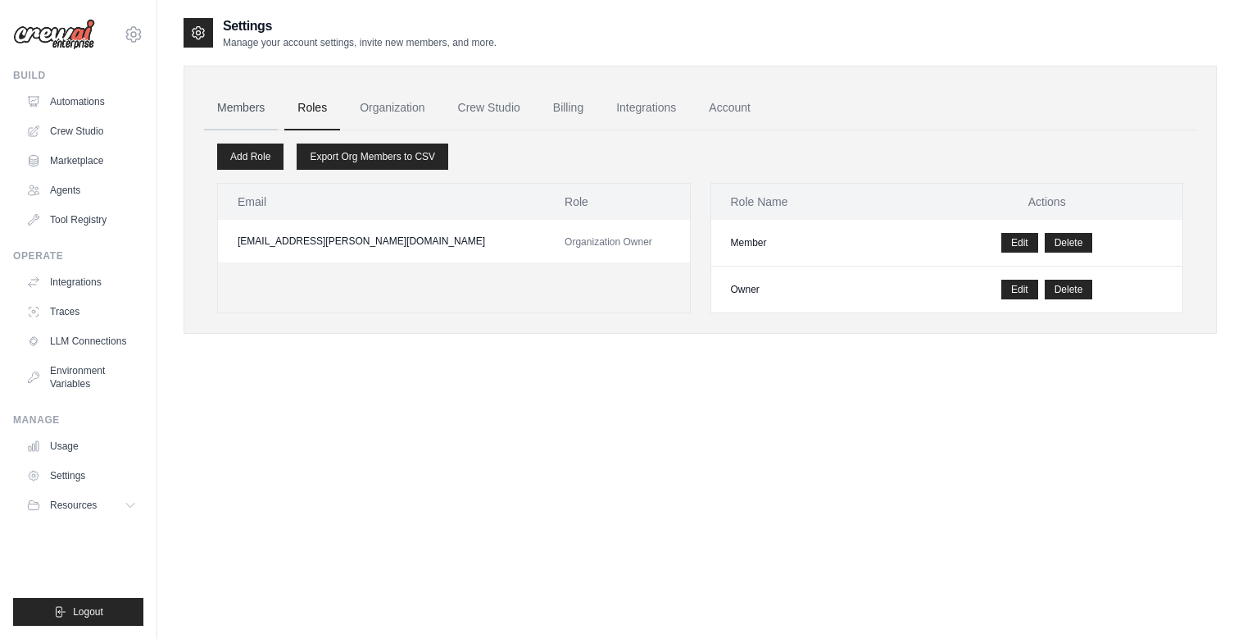
click at [257, 107] on link "Members" at bounding box center [241, 108] width 74 height 44
